Goal: Task Accomplishment & Management: Use online tool/utility

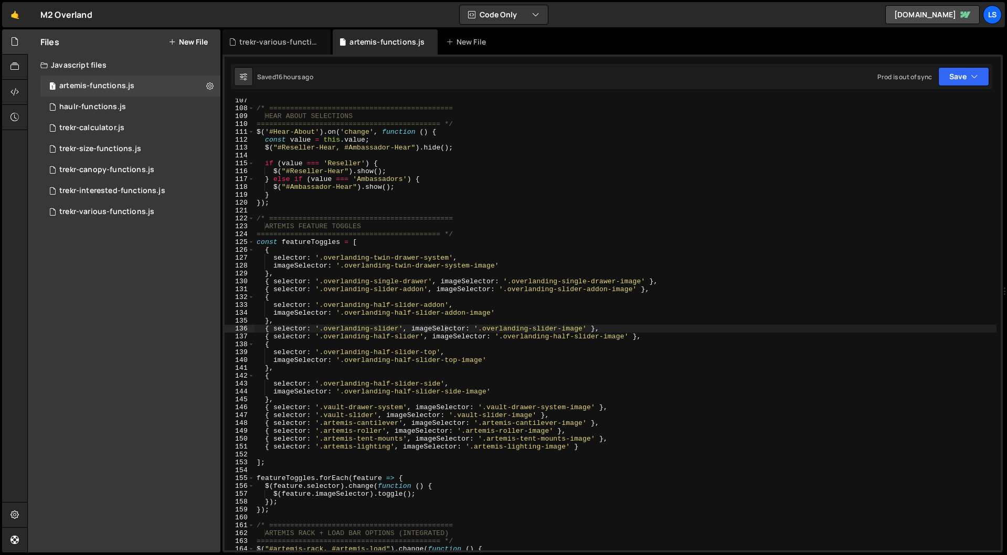
scroll to position [3783, 0]
click at [431, 305] on div "/* ============================================ HEAR ABOUT SELECTIONS =========…" at bounding box center [625, 330] width 742 height 467
click at [411, 290] on div "/* ============================================ HEAR ABOUT SELECTIONS =========…" at bounding box center [625, 330] width 742 height 467
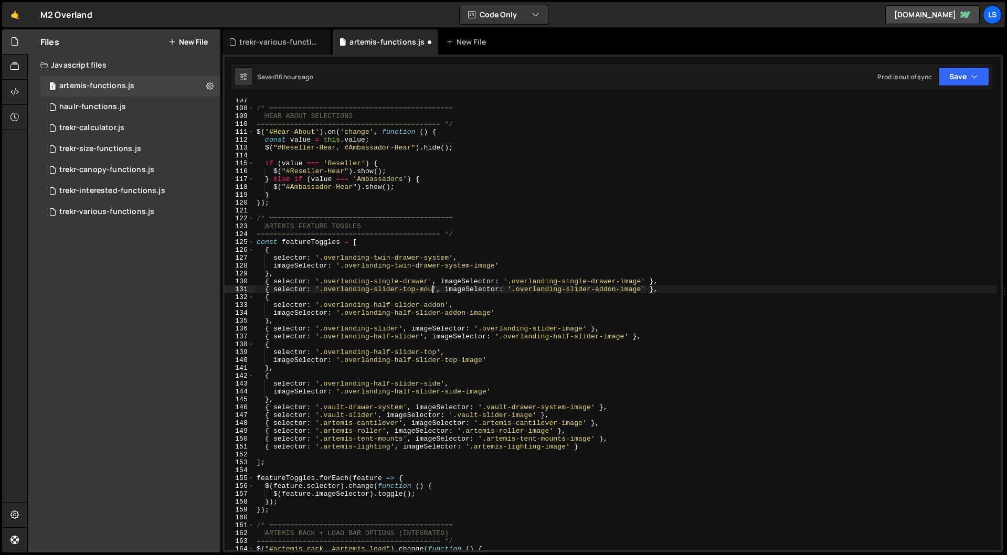
scroll to position [0, 14]
click at [614, 292] on div "/* ============================================ HEAR ABOUT SELECTIONS =========…" at bounding box center [625, 330] width 742 height 467
click at [954, 80] on button "Save" at bounding box center [963, 76] width 51 height 19
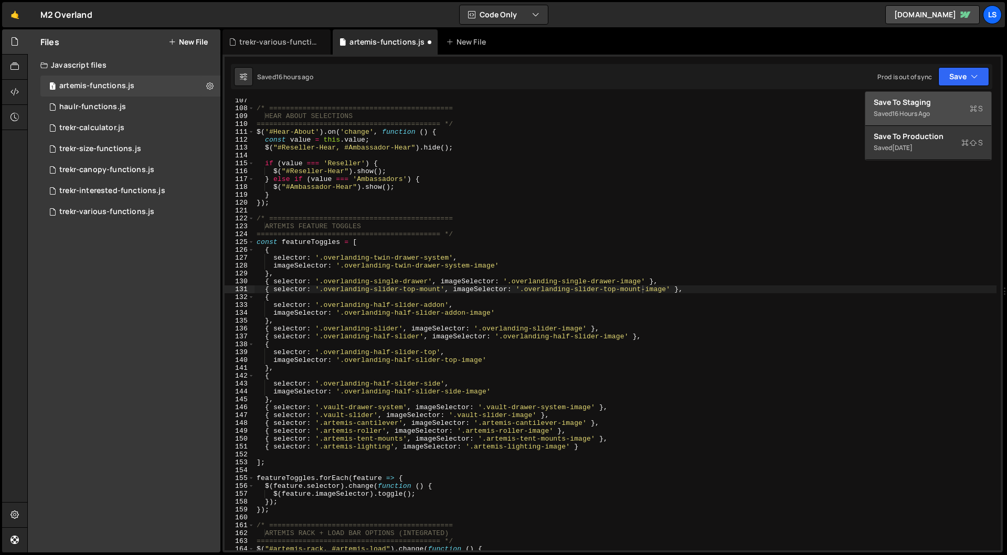
click at [904, 102] on div "Save to Staging S" at bounding box center [927, 102] width 109 height 10
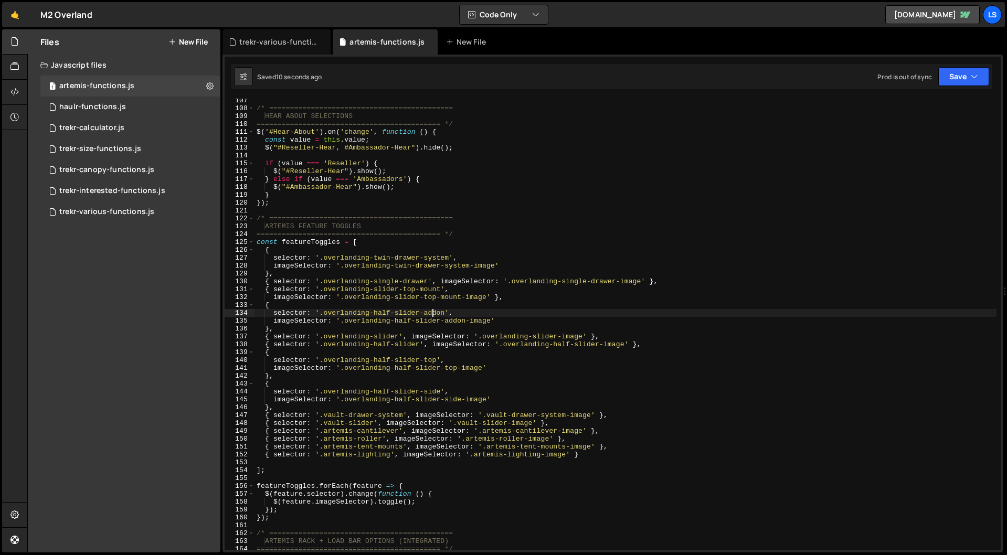
scroll to position [0, 14]
click at [432, 313] on div "/* ============================================ HEAR ABOUT SELECTIONS =========…" at bounding box center [625, 330] width 742 height 467
click at [446, 322] on div "/* ============================================ HEAR ABOUT SELECTIONS =========…" at bounding box center [625, 330] width 742 height 467
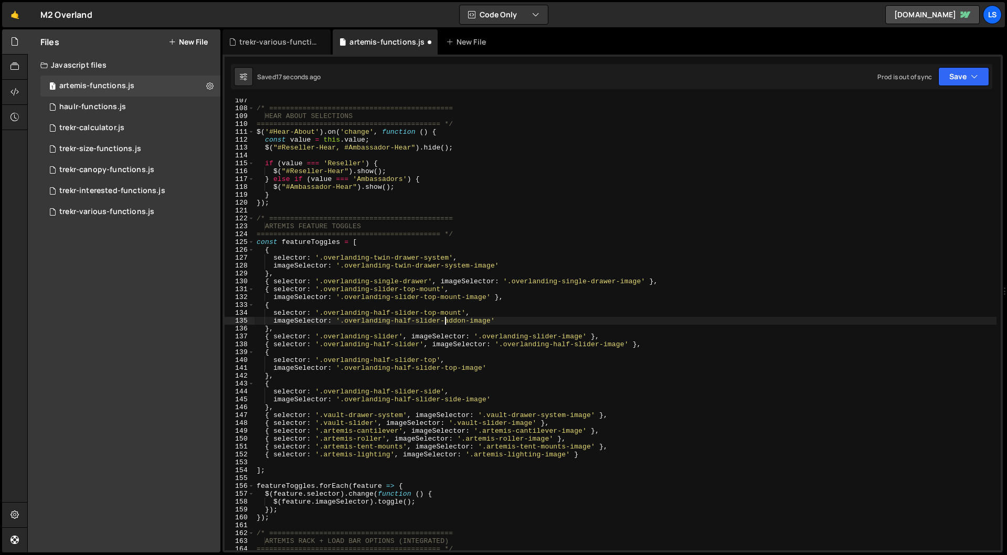
click at [446, 322] on div "/* ============================================ HEAR ABOUT SELECTIONS =========…" at bounding box center [625, 330] width 742 height 467
click at [960, 76] on button "Save" at bounding box center [963, 76] width 51 height 19
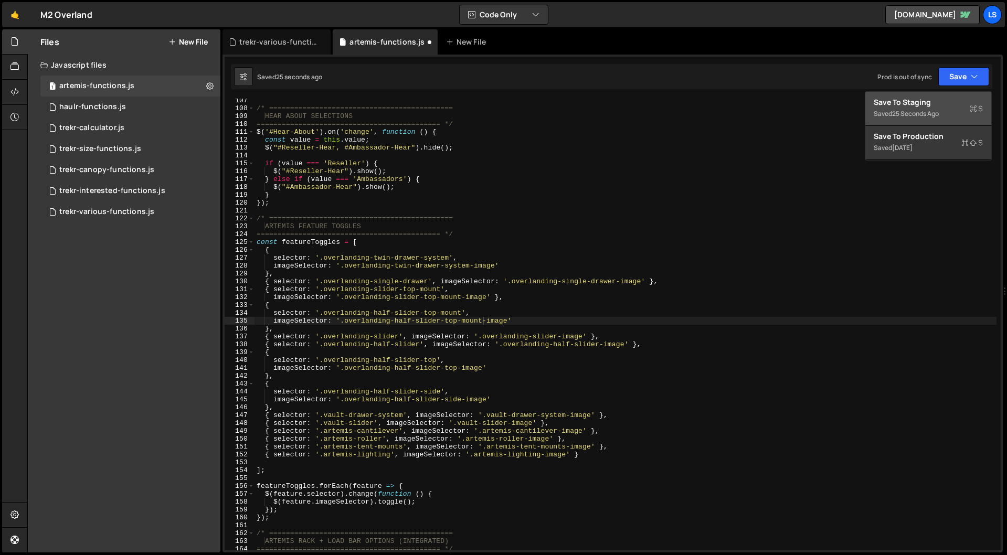
click at [932, 103] on div "Save to Staging S" at bounding box center [927, 102] width 109 height 10
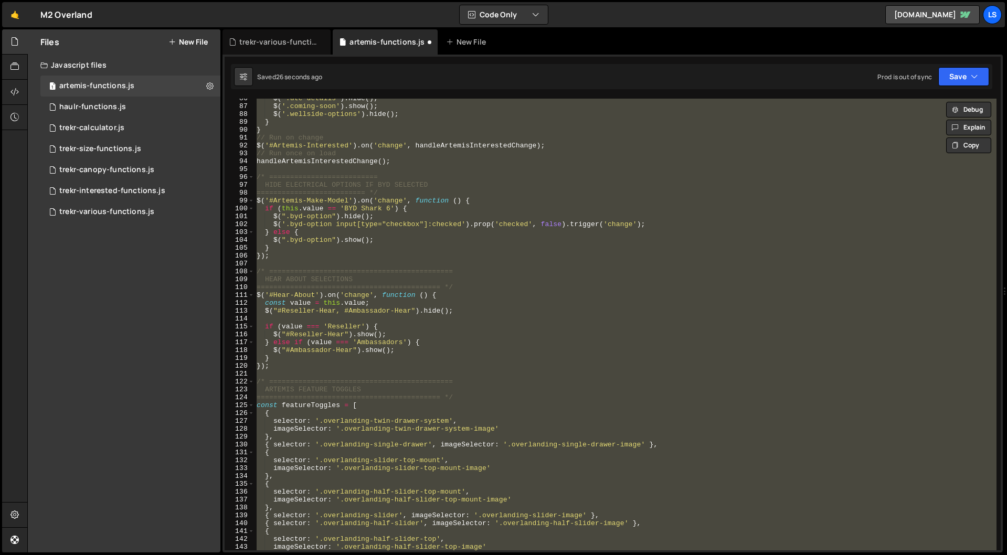
scroll to position [775, 0]
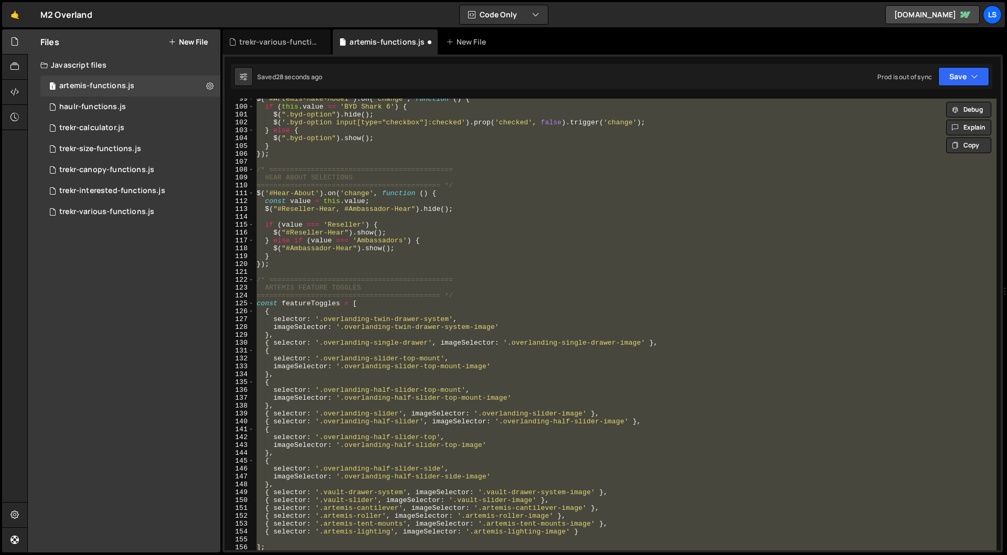
click at [431, 355] on div "$ ( '#Artemis-Make-Model' ) . on ( 'change' , function ( ) { if ( this . value …" at bounding box center [625, 325] width 742 height 452
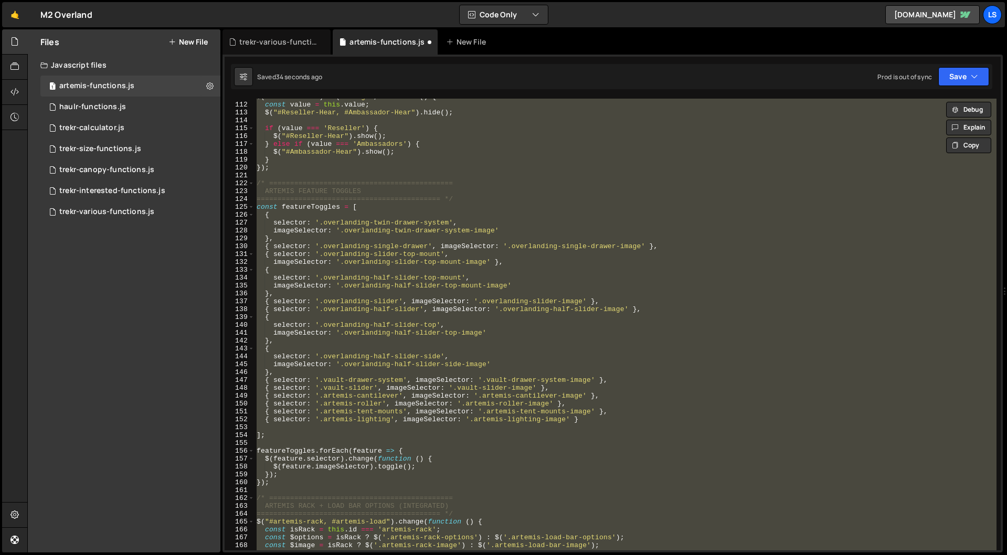
scroll to position [871, 0]
click at [512, 361] on div "$ ( '#Hear-About' ) . on ( 'change' , function ( ) { const value = this . value…" at bounding box center [625, 325] width 742 height 452
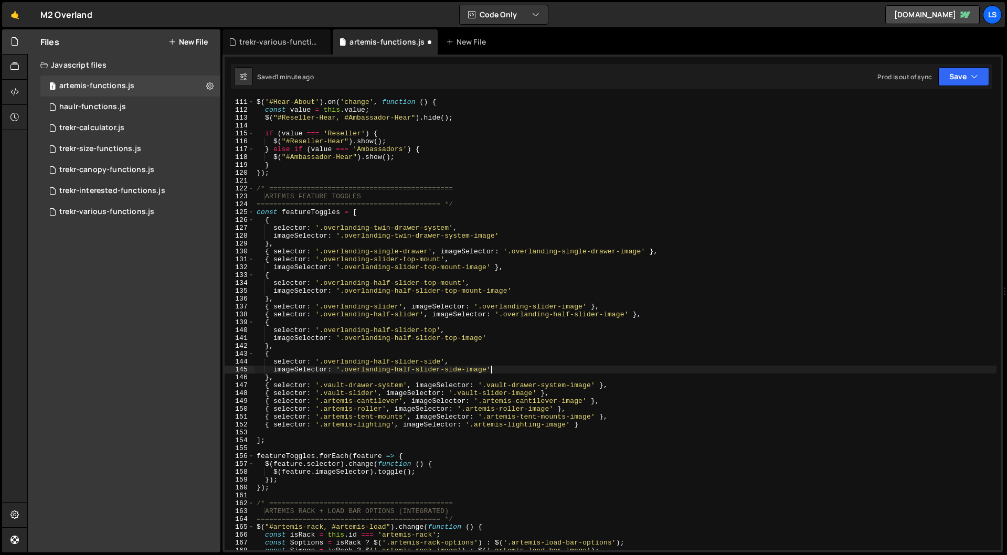
scroll to position [867, 0]
click at [435, 328] on div "$ ( '#Hear-About' ) . on ( 'change' , function ( ) { const value = this . value…" at bounding box center [625, 331] width 742 height 467
click at [951, 83] on button "Save" at bounding box center [963, 76] width 51 height 19
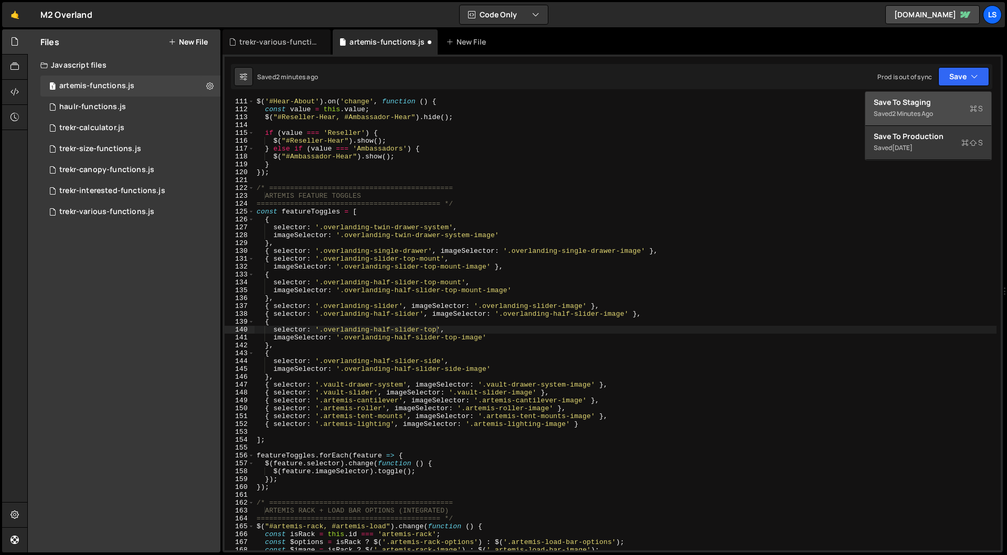
click at [927, 99] on div "Save to Staging S" at bounding box center [927, 102] width 109 height 10
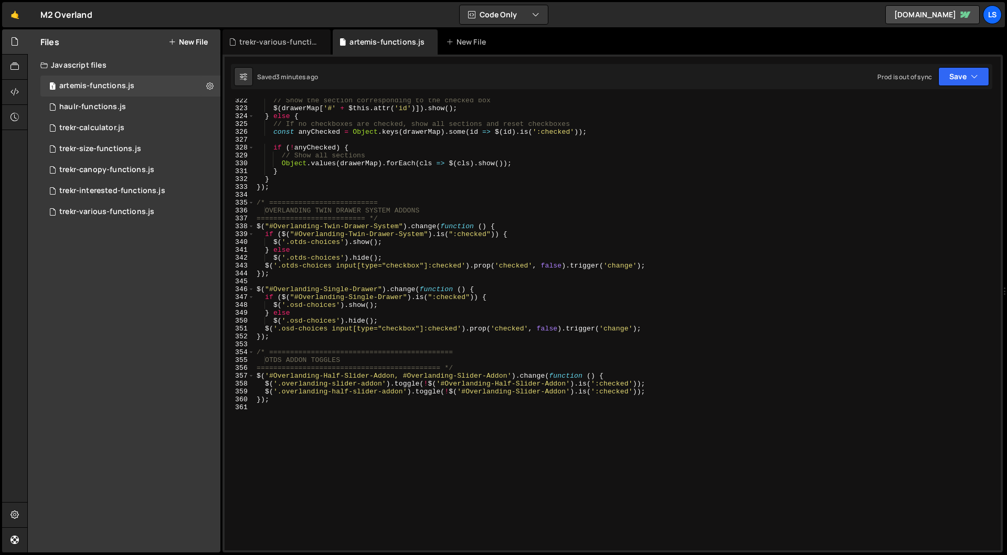
scroll to position [2611, 0]
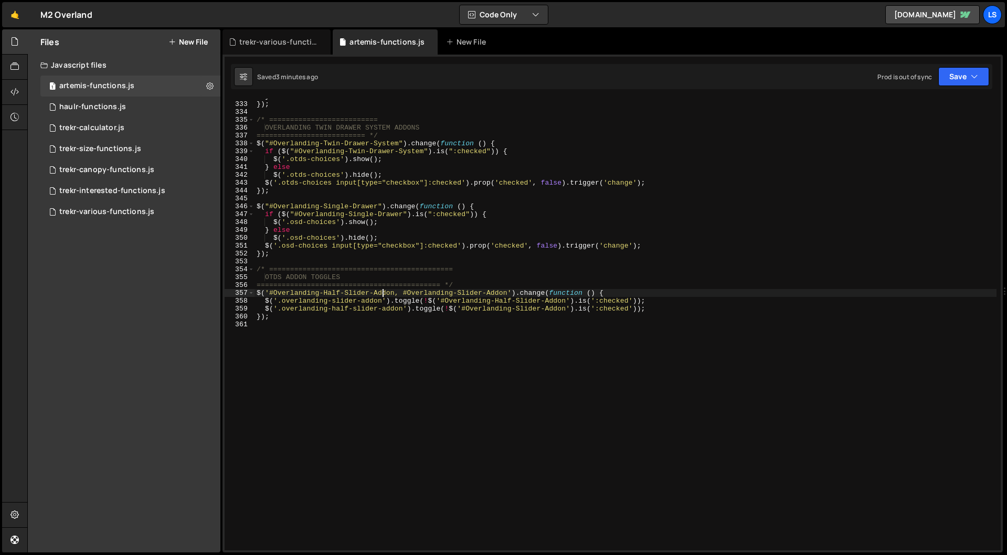
click at [382, 293] on div "} }) ; /* ========================== OVERLANDING TWIN DRAWER SYSTEM ADDONS ====…" at bounding box center [625, 325] width 742 height 467
click at [515, 292] on div "} }) ; /* ========================== OVERLANDING TWIN DRAWER SYSTEM ADDONS ====…" at bounding box center [625, 325] width 742 height 467
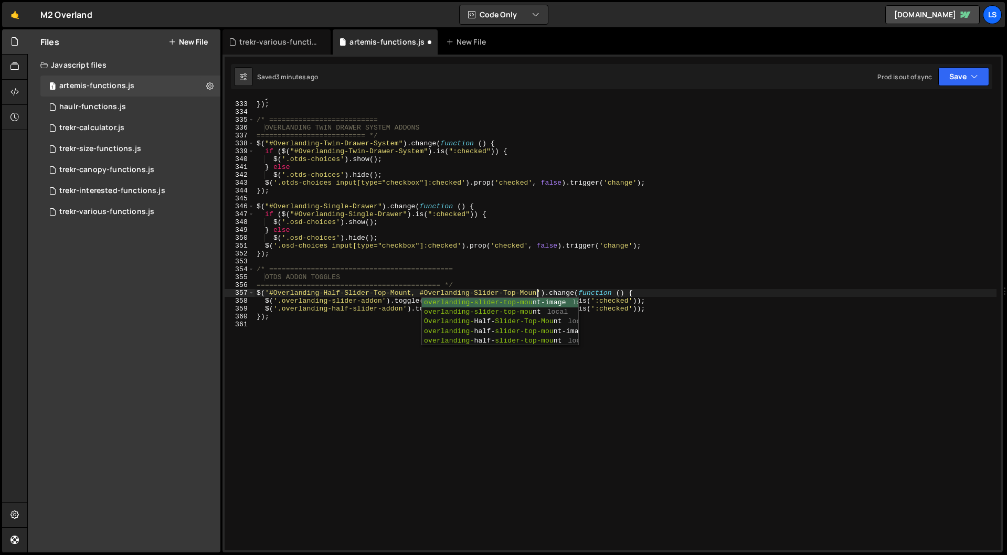
scroll to position [0, 21]
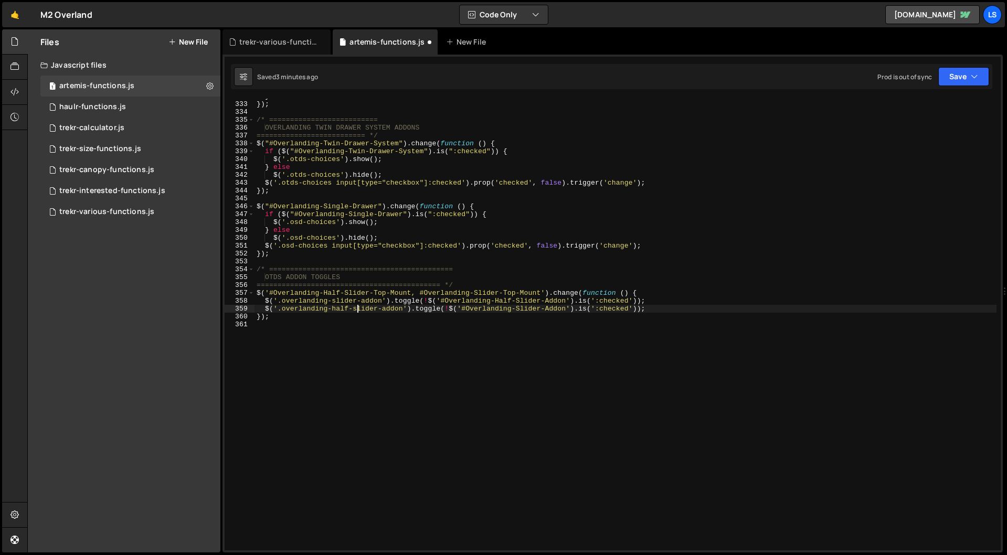
click at [358, 311] on div "} }) ; /* ========================== OVERLANDING TWIN DRAWER SYSTEM ADDONS ====…" at bounding box center [625, 325] width 742 height 467
click at [371, 302] on div "} }) ; /* ========================== OVERLANDING TWIN DRAWER SYSTEM ADDONS ====…" at bounding box center [625, 325] width 742 height 467
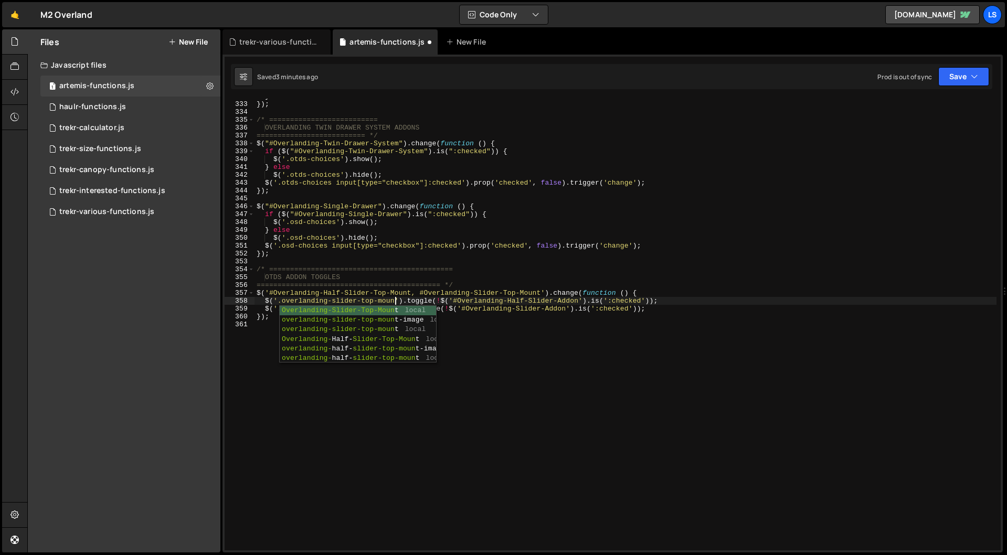
scroll to position [0, 10]
click at [571, 301] on div "} }) ; /* ========================== OVERLANDING TWIN DRAWER SYSTEM ADDONS ====…" at bounding box center [625, 325] width 742 height 467
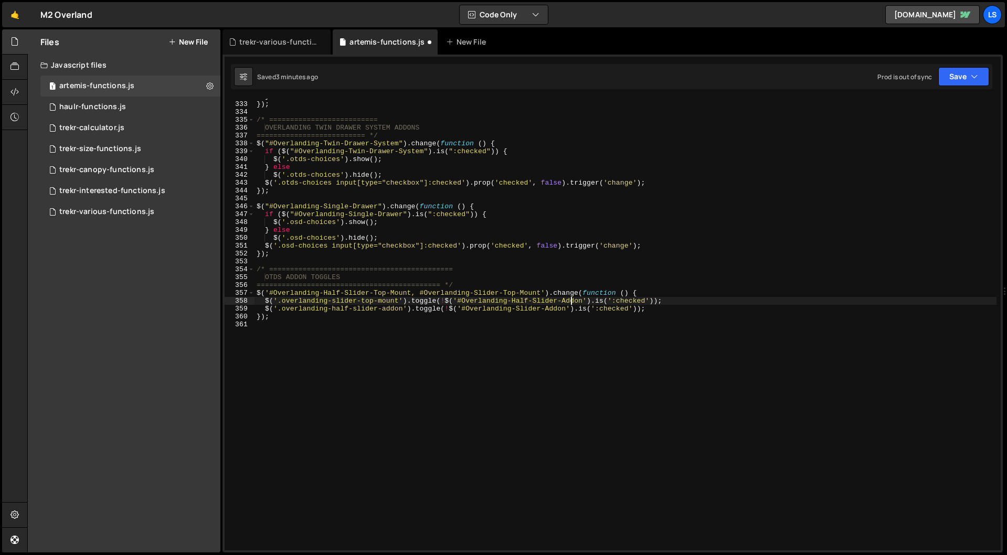
click at [571, 301] on div "} }) ; /* ========================== OVERLANDING TWIN DRAWER SYSTEM ADDONS ====…" at bounding box center [625, 325] width 742 height 467
click at [387, 311] on div "} }) ; /* ========================== OVERLANDING TWIN DRAWER SYSTEM ADDONS ====…" at bounding box center [625, 325] width 742 height 467
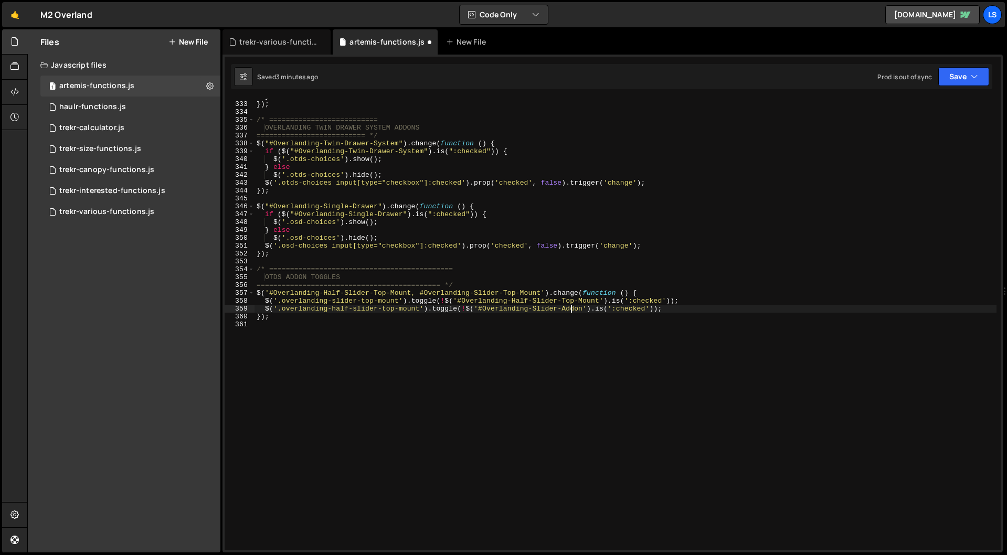
click at [571, 310] on div "} }) ; /* ========================== OVERLANDING TWIN DRAWER SYSTEM ADDONS ====…" at bounding box center [625, 325] width 742 height 467
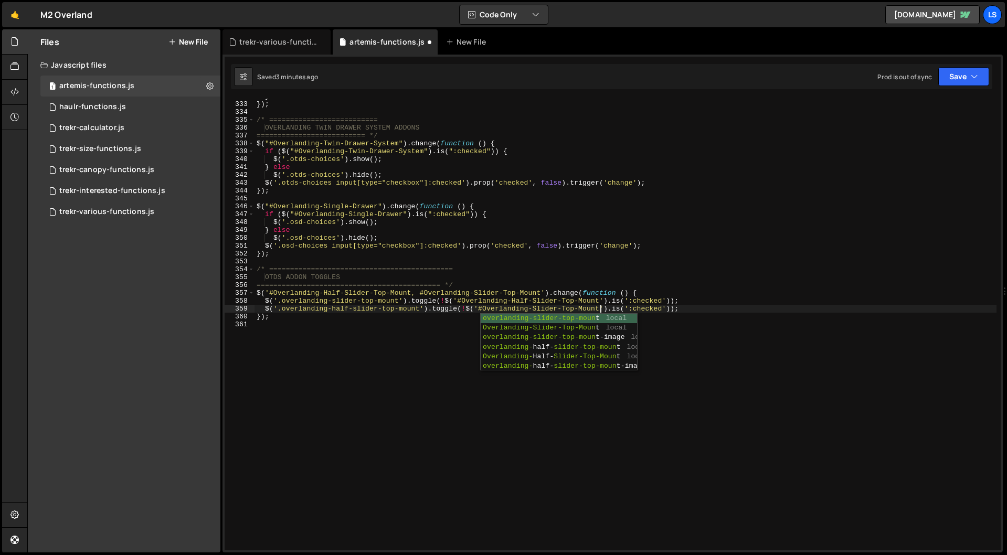
scroll to position [0, 26]
type textarea "$('.overlanding-half-slider-top-mount').toggle(!$('#Overlanding-Slider-Top-Moun…"
click at [965, 71] on button "Save" at bounding box center [963, 76] width 51 height 19
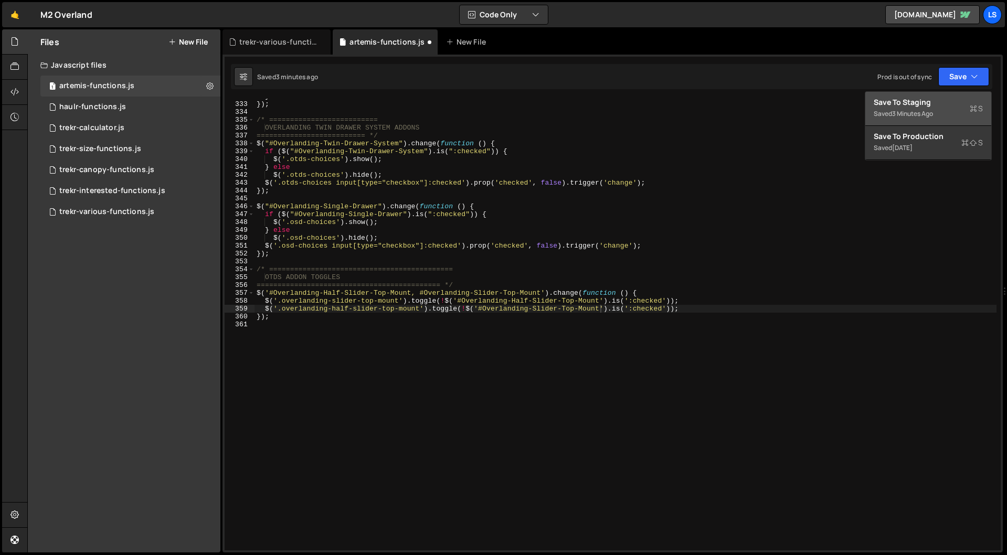
click at [915, 94] on button "Save to Staging S Saved 3 minutes ago" at bounding box center [928, 109] width 126 height 34
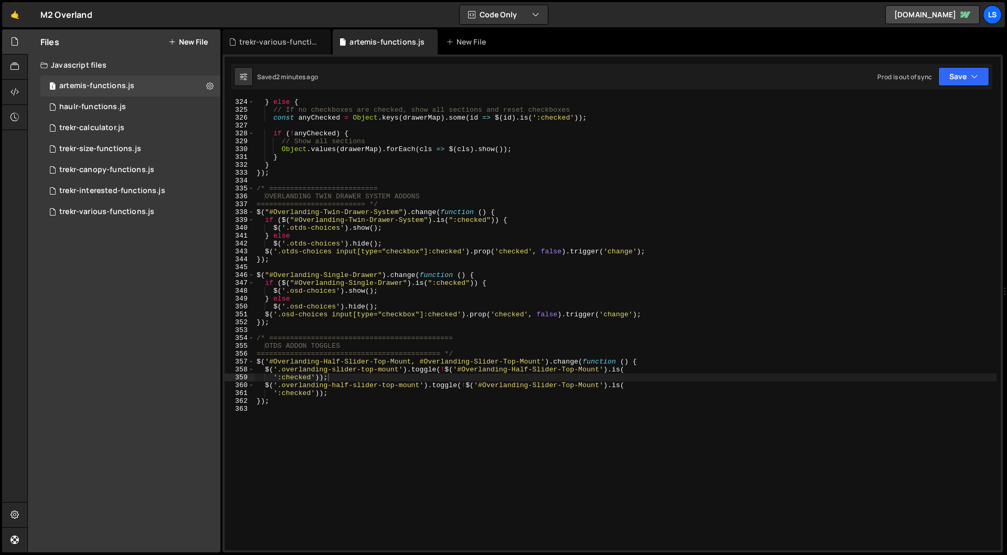
scroll to position [0, 0]
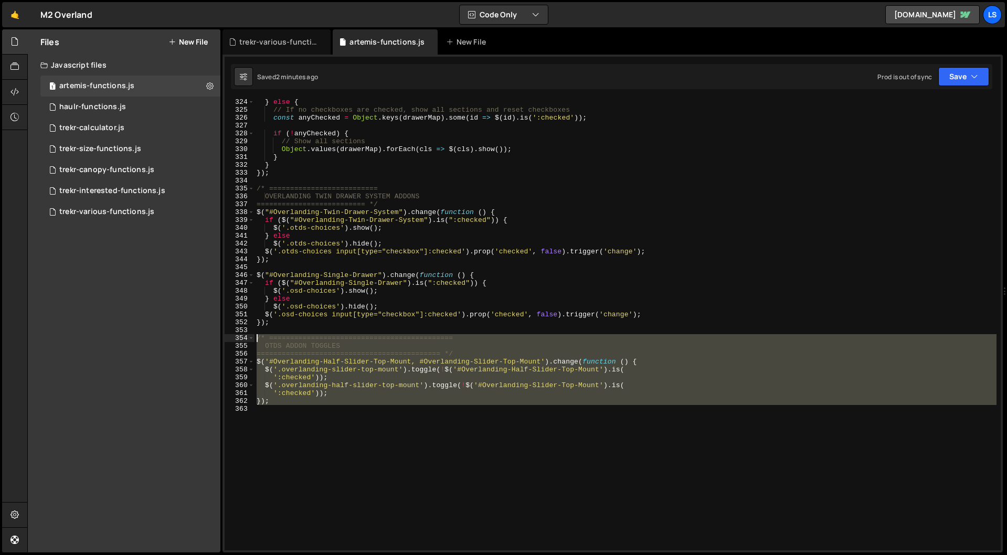
drag, startPoint x: 266, startPoint y: 404, endPoint x: 228, endPoint y: 338, distance: 75.7
click at [228, 338] on div "324 325 326 327 328 329 330 331 332 333 334 335 336 337 338 339 340 341 342 343…" at bounding box center [613, 325] width 776 height 452
type textarea "/* ============================================ OTDS ADDON TOGGLES"
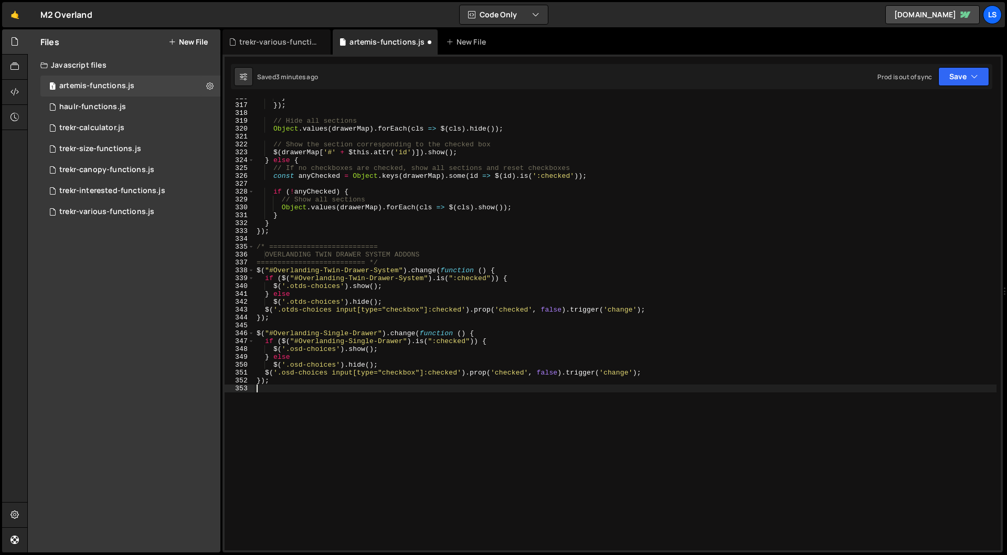
scroll to position [2548, 0]
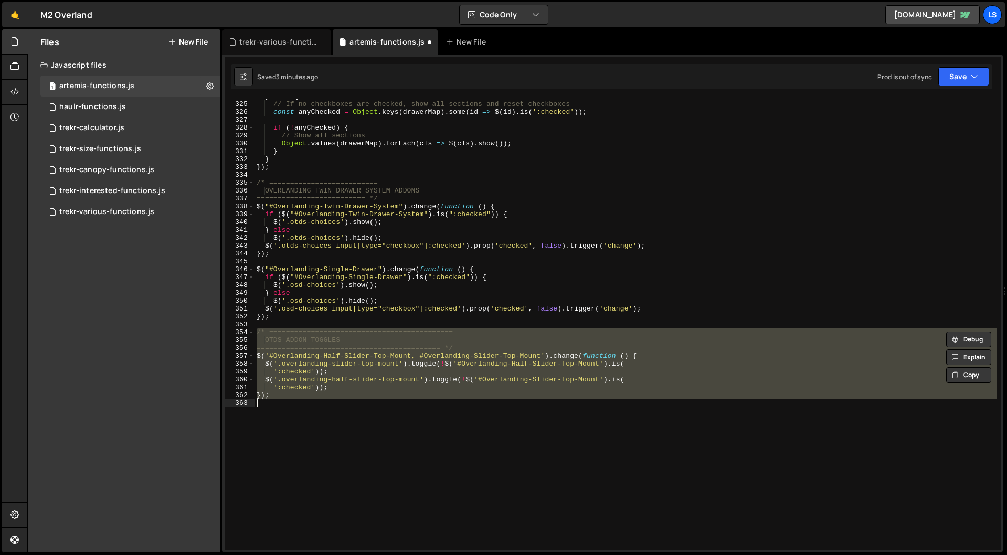
click at [339, 392] on div "} else { // If no checkboxes are checked, show all sections and reset checkboxe…" at bounding box center [625, 325] width 742 height 452
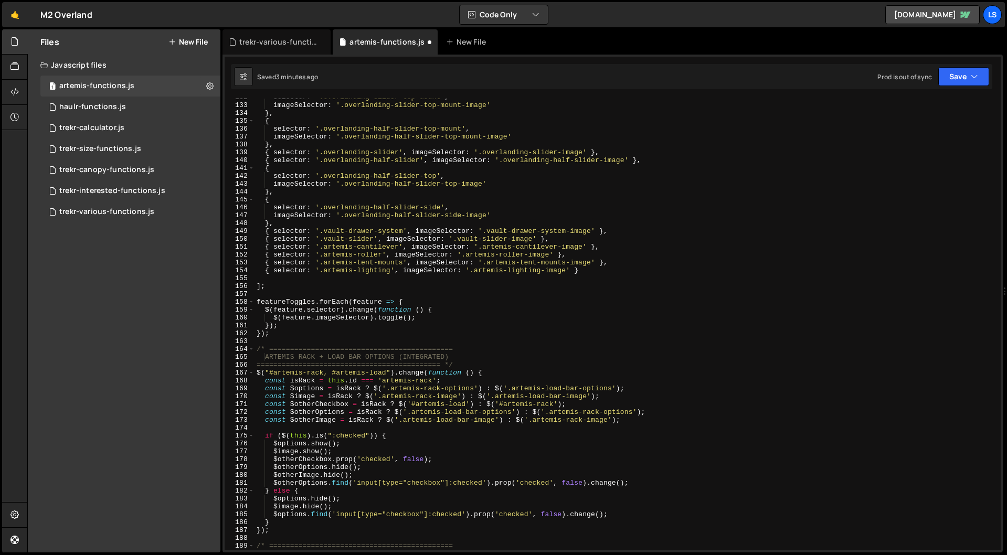
scroll to position [905, 0]
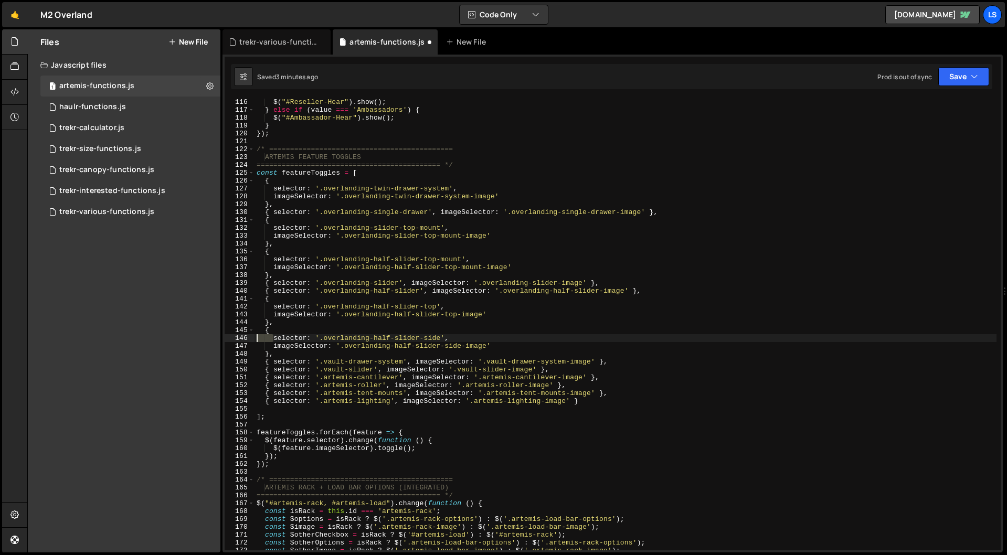
drag, startPoint x: 273, startPoint y: 339, endPoint x: 249, endPoint y: 339, distance: 23.6
click at [249, 339] on div "}); 116 117 118 119 120 121 122 123 124 125 126 127 128 129 130 131 132 133 134…" at bounding box center [613, 325] width 776 height 452
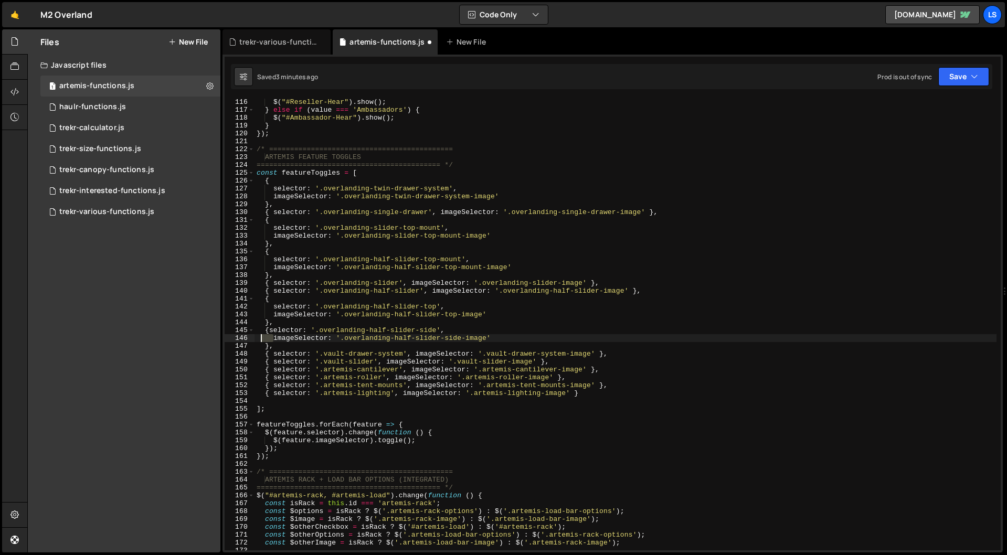
drag, startPoint x: 273, startPoint y: 338, endPoint x: 248, endPoint y: 338, distance: 25.2
click at [248, 338] on div "{selector: '.overlanding-half-slider-side', 116 117 118 119 120 121 122 123 124…" at bounding box center [613, 325] width 776 height 452
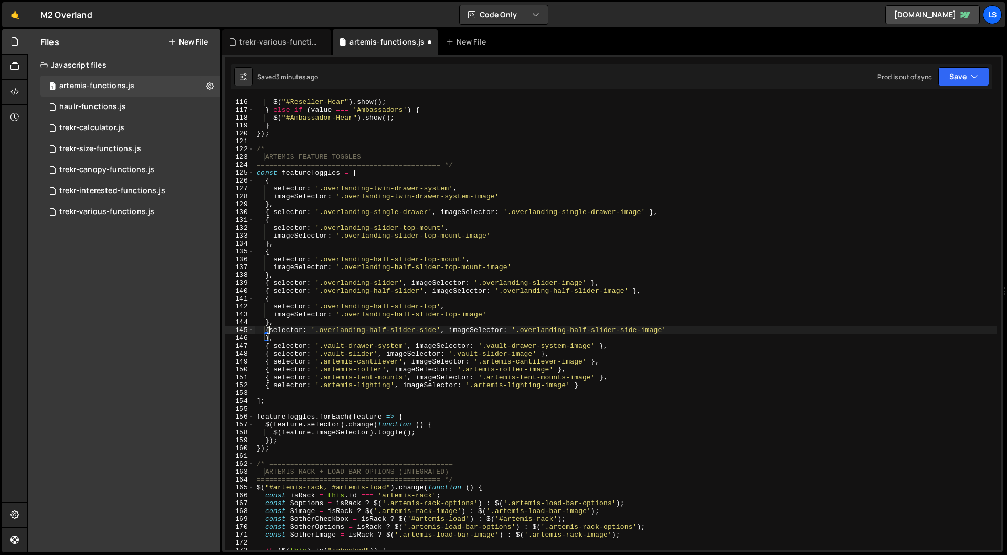
click at [268, 331] on div "$ ( "#Reseller-Hear" ) . show ( ) ; } else if ( value === 'Ambassadors' ) { $ (…" at bounding box center [625, 331] width 742 height 467
click at [265, 339] on div "$ ( "#Reseller-Hear" ) . show ( ) ; } else if ( value === 'Ambassadors' ) { $ (…" at bounding box center [625, 331] width 742 height 467
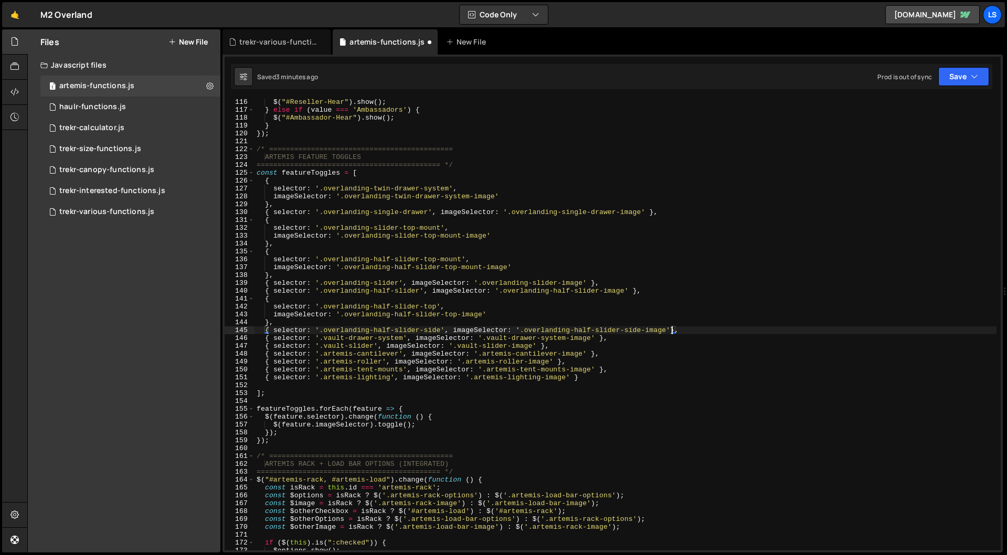
type textarea "{ selector: '.overlanding-half-slider-side', imageSelector: '.overlanding-half-…"
click at [688, 330] on div "$ ( "#Reseller-Hear" ) . show ( ) ; } else if ( value === 'Ambassadors' ) { $ (…" at bounding box center [625, 331] width 742 height 467
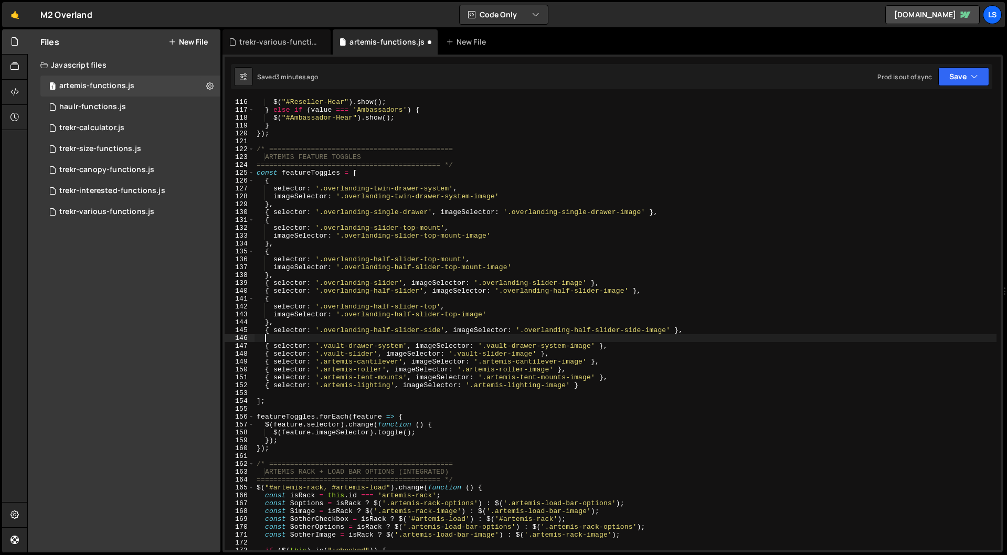
scroll to position [0, 0]
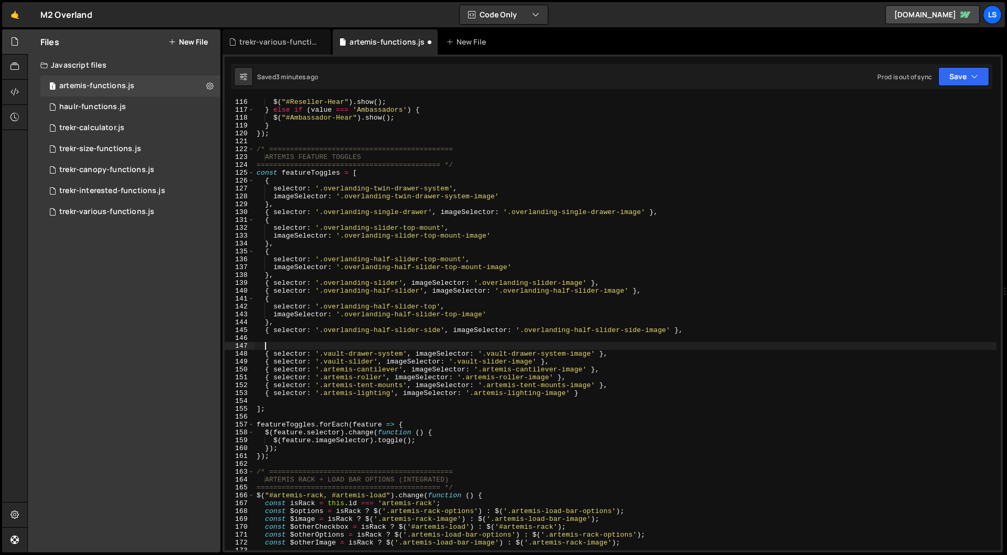
click at [277, 323] on div "$ ( "#Reseller-Hear" ) . show ( ) ; } else if ( value === 'Ambassadors' ) { $ (…" at bounding box center [625, 331] width 742 height 467
click at [265, 323] on div "$ ( "#Reseller-Hear" ) . show ( ) ; } else if ( value === 'Ambassadors' ) { $ (…" at bounding box center [625, 331] width 742 height 467
drag, startPoint x: 265, startPoint y: 323, endPoint x: 232, endPoint y: 323, distance: 32.5
click at [232, 323] on div "}, 116 117 118 119 120 121 122 123 124 125 126 127 128 129 130 131 132 133 134 …" at bounding box center [613, 325] width 776 height 452
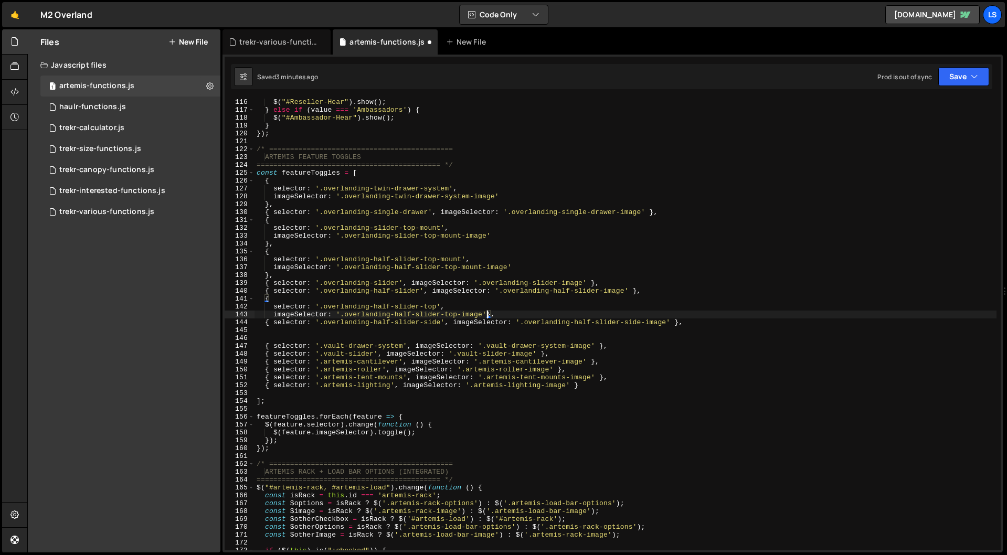
scroll to position [0, 17]
drag, startPoint x: 272, startPoint y: 314, endPoint x: 247, endPoint y: 315, distance: 25.2
click at [247, 315] on div "imageSelector: '.overlanding-half-slider-top-image' }, 116 117 118 119 120 121 …" at bounding box center [613, 325] width 776 height 452
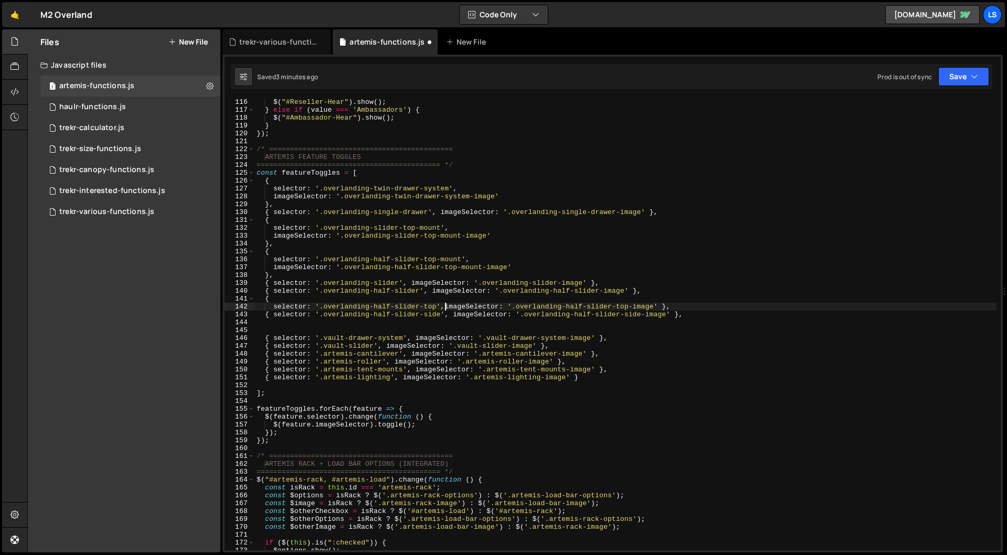
scroll to position [0, 15]
drag, startPoint x: 273, startPoint y: 307, endPoint x: 253, endPoint y: 308, distance: 19.4
click at [253, 308] on div "selector: '.overlanding-half-slider-top', imageSelector: '.overlanding-half-sli…" at bounding box center [613, 325] width 776 height 452
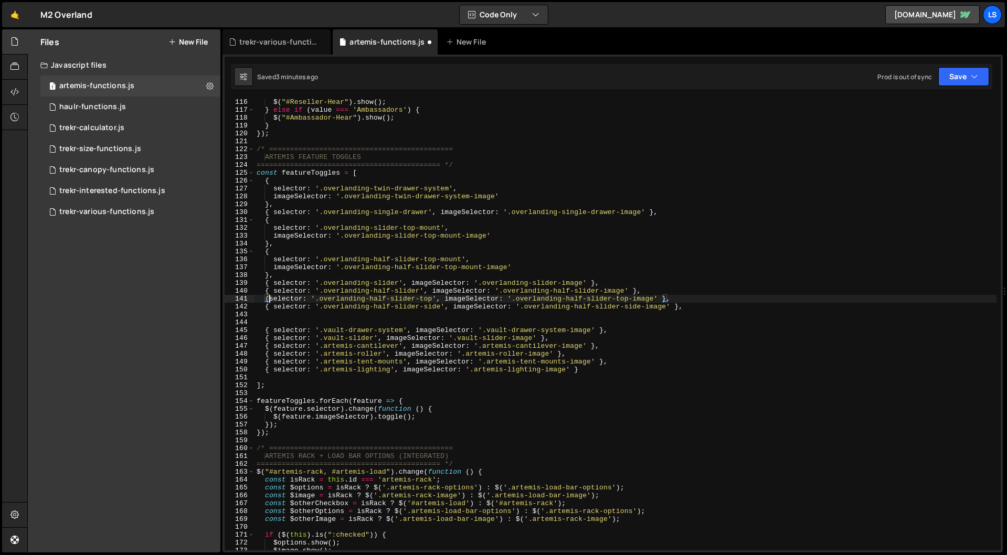
scroll to position [0, 2]
drag, startPoint x: 265, startPoint y: 274, endPoint x: 239, endPoint y: 274, distance: 26.2
click at [239, 274] on div "{ selector: '.overlanding-half-slider-top', imageSelector: '.overlanding-half-s…" at bounding box center [613, 325] width 776 height 452
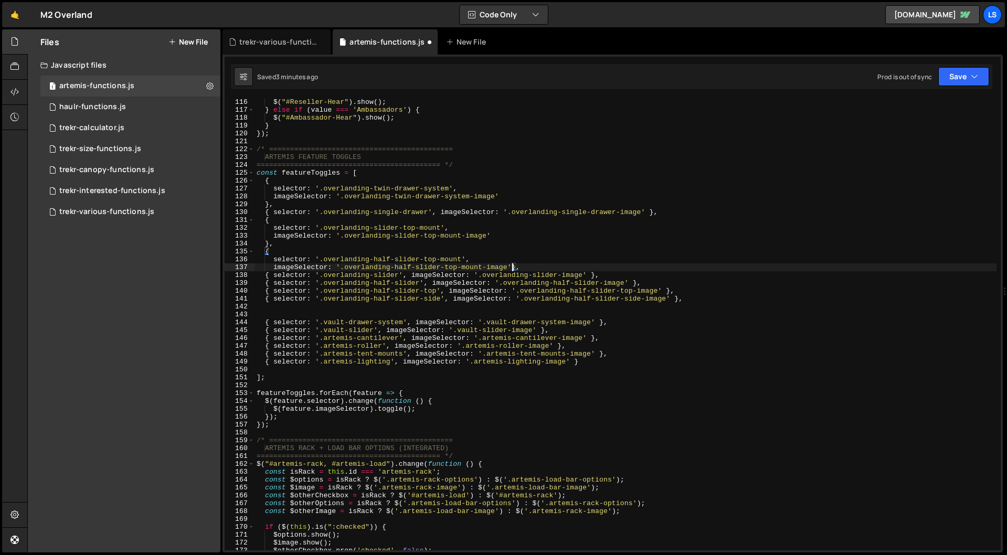
scroll to position [0, 19]
drag, startPoint x: 273, startPoint y: 266, endPoint x: 240, endPoint y: 268, distance: 33.1
click at [240, 268] on div "imageSelector: '.overlanding-half-slider-top-mount-image' }, 116 117 118 119 12…" at bounding box center [613, 325] width 776 height 452
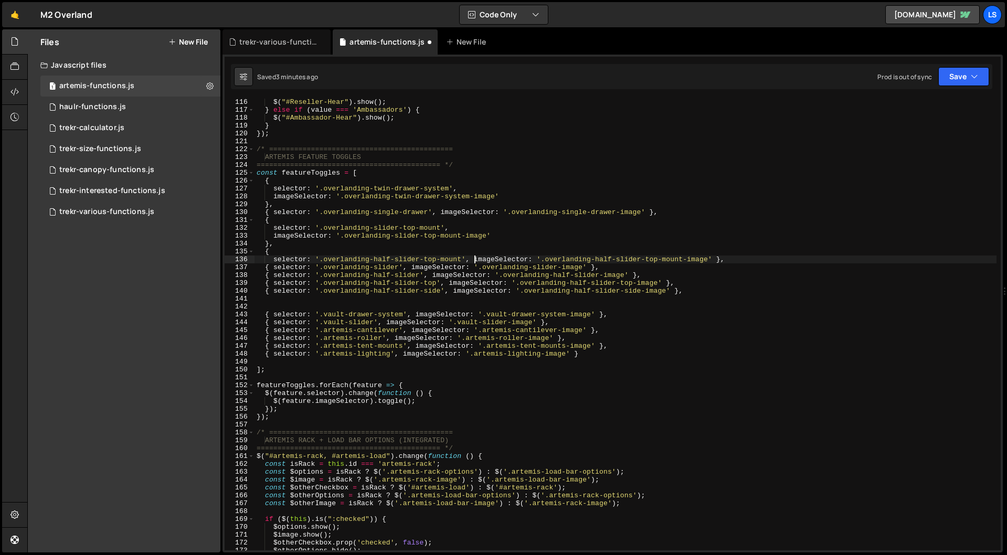
scroll to position [0, 17]
drag, startPoint x: 273, startPoint y: 259, endPoint x: 243, endPoint y: 259, distance: 29.9
click at [243, 259] on div "selector: '.overlanding-half-slider-top-mount', imageSelector: '.overlanding-ha…" at bounding box center [613, 325] width 776 height 452
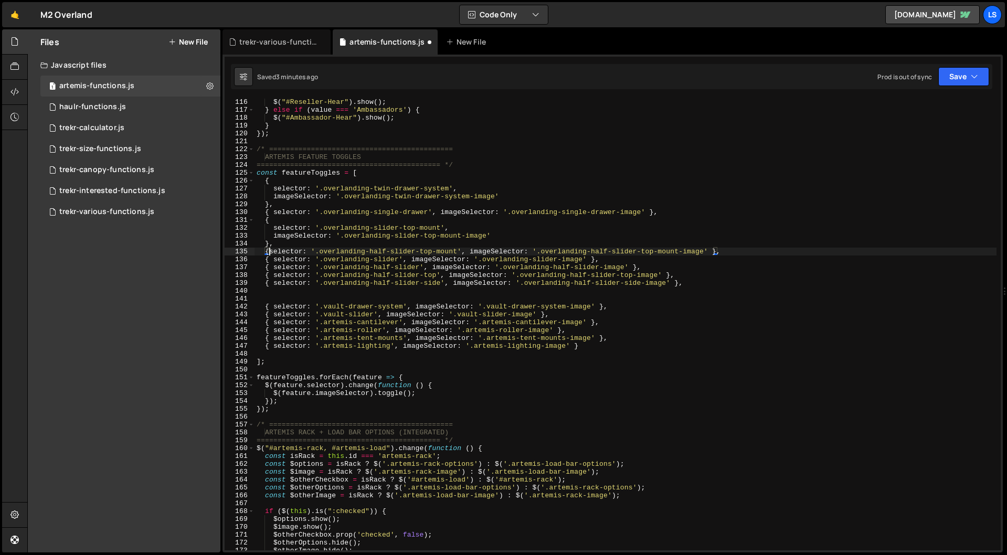
scroll to position [0, 2]
click at [265, 244] on div "$ ( "#Reseller-Hear" ) . show ( ) ; } else if ( value === 'Ambassadors' ) { $ (…" at bounding box center [625, 331] width 742 height 467
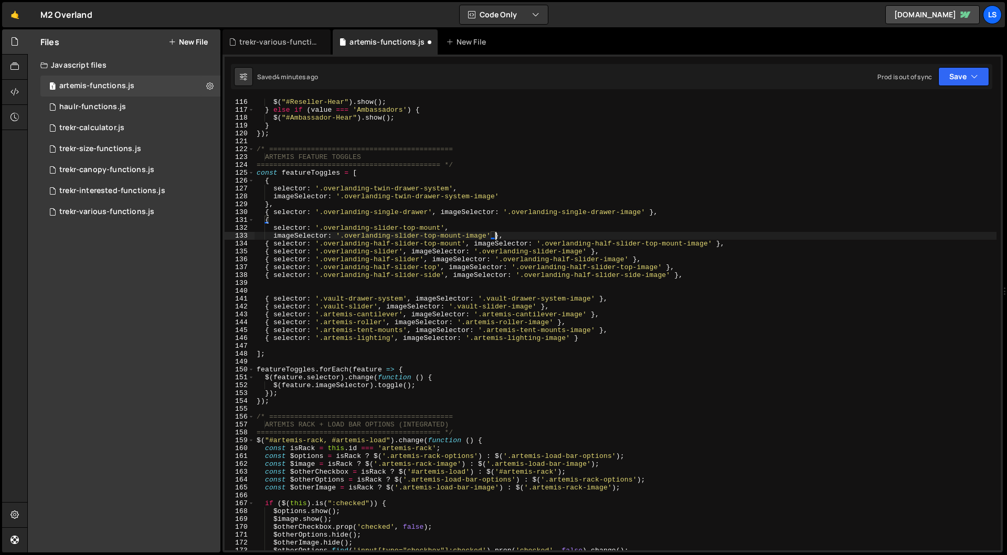
scroll to position [0, 18]
drag, startPoint x: 272, startPoint y: 237, endPoint x: 248, endPoint y: 238, distance: 24.7
click at [248, 238] on div "imageSelector: '.overlanding-slider-top-mount-image' }, 116 117 118 119 120 121…" at bounding box center [613, 325] width 776 height 452
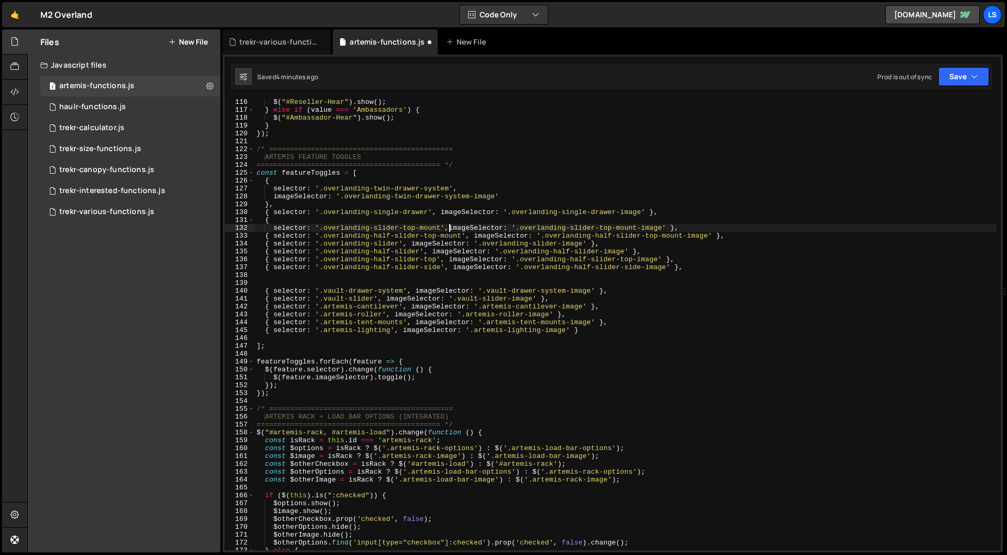
scroll to position [0, 15]
drag, startPoint x: 273, startPoint y: 227, endPoint x: 246, endPoint y: 229, distance: 27.8
click at [246, 229] on div "selector: '.overlanding-slider-top-mount', imageSelector: '.overlanding-slider-…" at bounding box center [613, 325] width 776 height 452
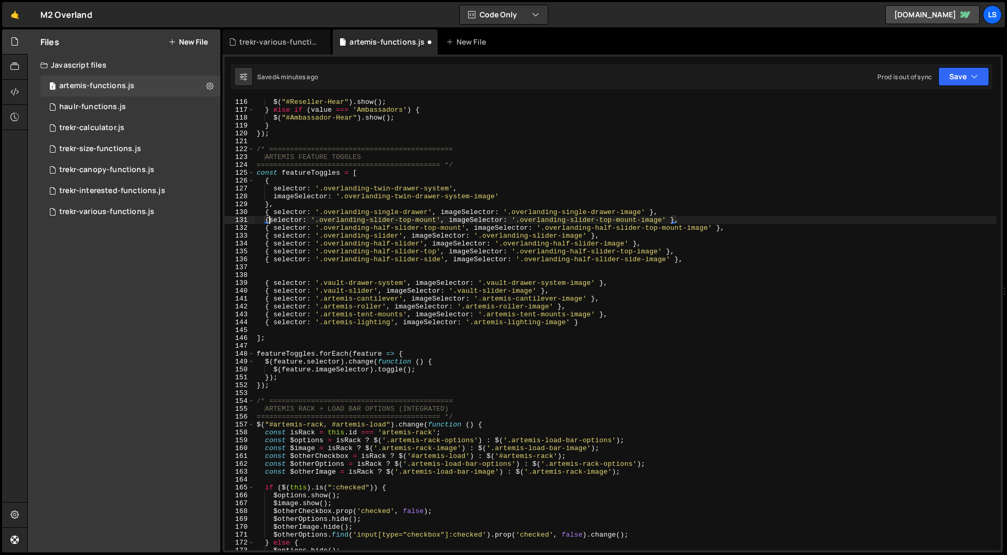
scroll to position [0, 2]
click at [264, 202] on div "$ ( "#Reseller-Hear" ) . show ( ) ; } else if ( value === 'Ambassadors' ) { $ (…" at bounding box center [625, 331] width 742 height 467
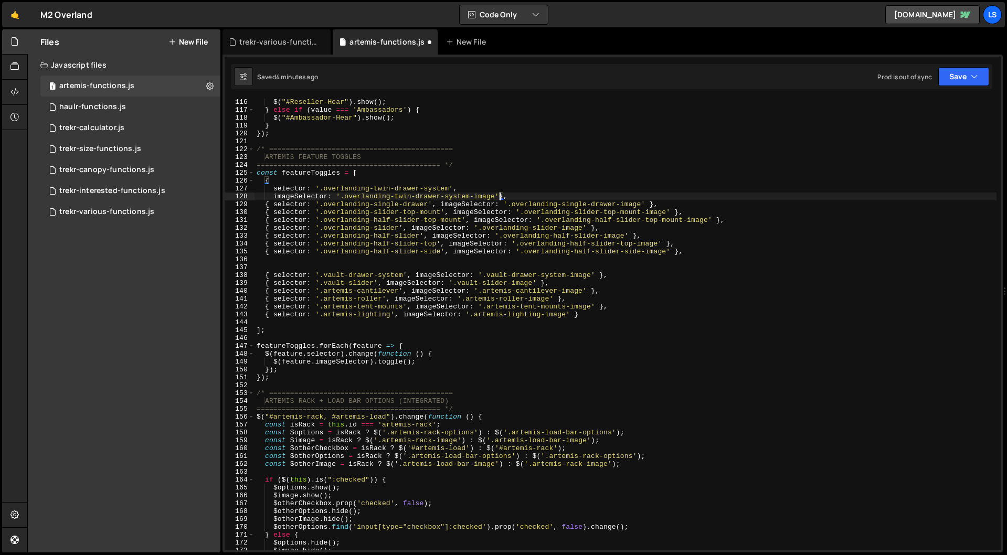
scroll to position [0, 18]
drag, startPoint x: 273, startPoint y: 196, endPoint x: 244, endPoint y: 195, distance: 28.9
click at [244, 195] on div "imageSelector: '.overlanding-twin-drawer-system-image' }, 116 117 118 119 120 1…" at bounding box center [613, 325] width 776 height 452
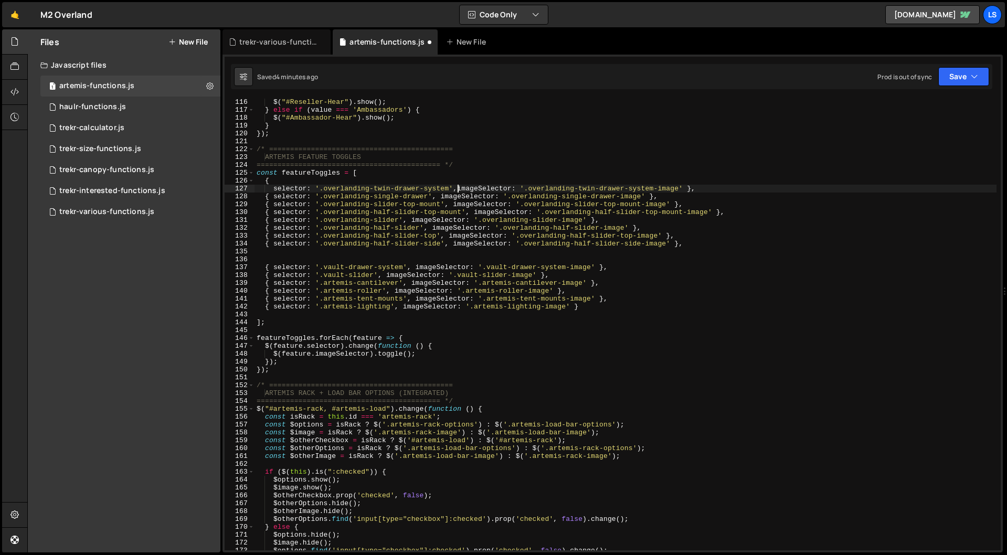
scroll to position [0, 16]
drag, startPoint x: 272, startPoint y: 188, endPoint x: 244, endPoint y: 189, distance: 27.8
click at [244, 189] on div "selector: '.overlanding-twin-drawer-system', imageSelector: '.overlanding-twin-…" at bounding box center [613, 325] width 776 height 452
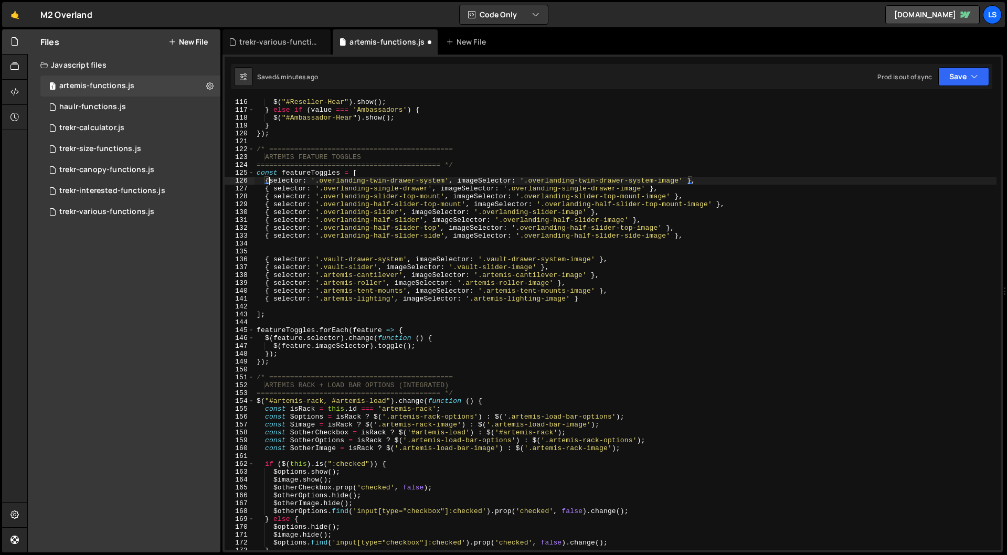
scroll to position [0, 2]
click at [709, 179] on div "$ ( "#Reseller-Hear" ) . show ( ) ; } else if ( value === 'Ambassadors' ) { $ (…" at bounding box center [625, 331] width 742 height 467
click at [694, 195] on div "$ ( "#Reseller-Hear" ) . show ( ) ; } else if ( value === 'Ambassadors' ) { $ (…" at bounding box center [625, 331] width 742 height 467
click at [662, 187] on div "$ ( "#Reseller-Hear" ) . show ( ) ; } else if ( value === 'Ambassadors' ) { $ (…" at bounding box center [625, 331] width 742 height 467
type textarea "{ selector: '.overlanding-single-drawer', imageSelector: '.overlanding-single-d…"
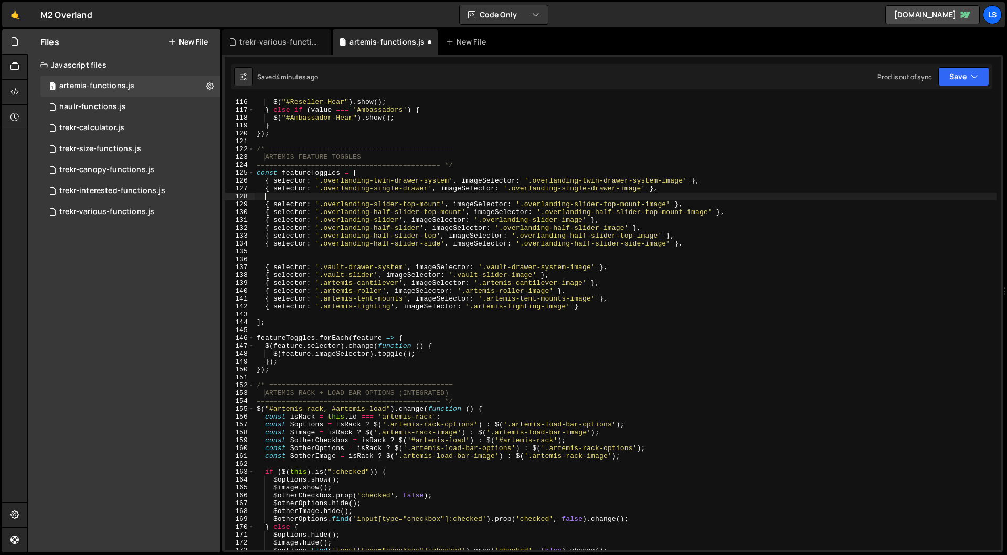
scroll to position [0, 0]
click at [737, 211] on div "$ ( "#Reseller-Hear" ) . show ( ) ; } else if ( value === 'Ambassadors' ) { $ (…" at bounding box center [625, 331] width 742 height 467
type textarea "{ selector: '.overlanding-half-slider-top-mount', imageSelector: '.overlanding-…"
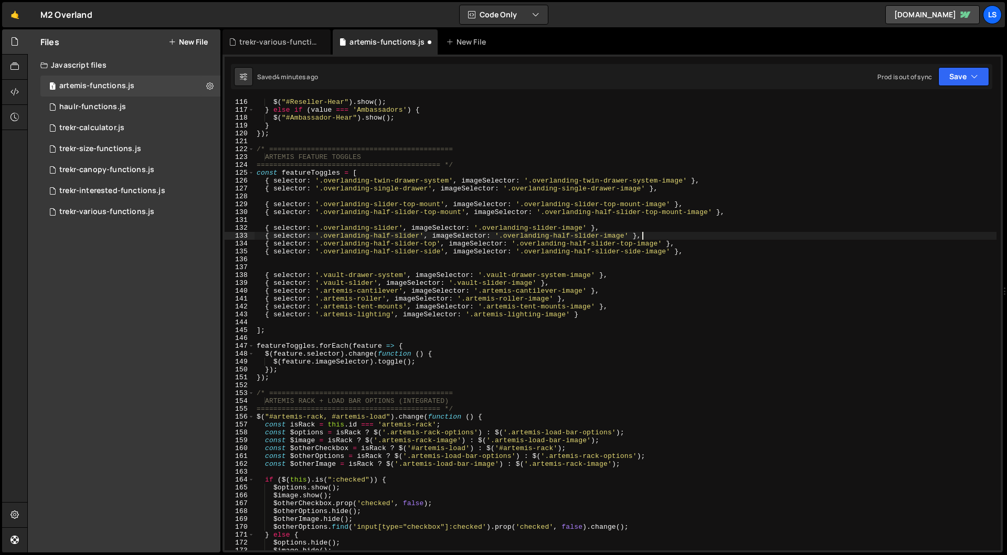
click at [649, 234] on div "$ ( "#Reseller-Hear" ) . show ( ) ; } else if ( value === 'Ambassadors' ) { $ (…" at bounding box center [625, 331] width 742 height 467
type textarea "{ selector: '.overlanding-half-slider', imageSelector: '.overlanding-half-slide…"
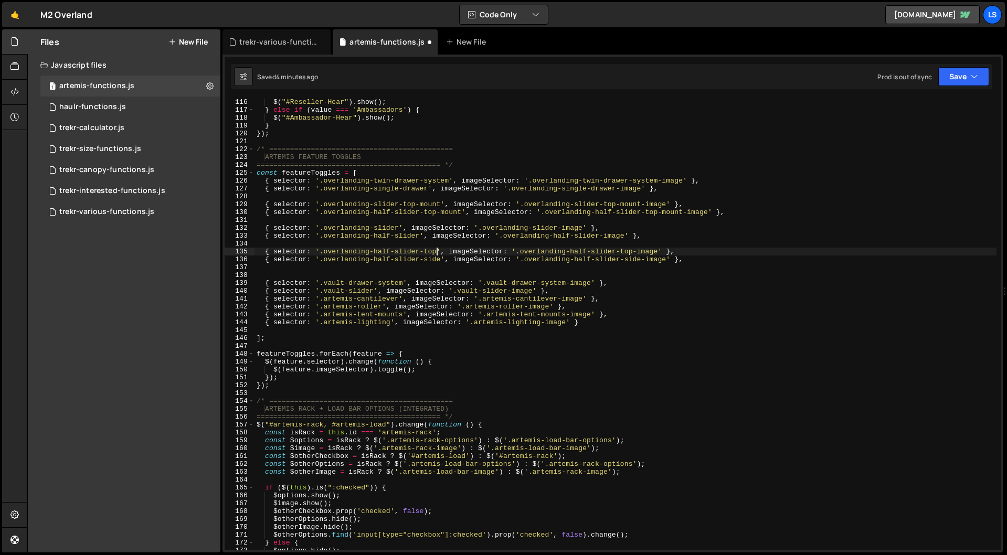
click at [435, 251] on div "$ ( "#Reseller-Hear" ) . show ( ) ; } else if ( value === 'Ambassadors' ) { $ (…" at bounding box center [625, 331] width 742 height 467
click at [425, 250] on div "$ ( "#Reseller-Hear" ) . show ( ) ; } else if ( value === 'Ambassadors' ) { $ (…" at bounding box center [625, 331] width 742 height 467
click at [431, 260] on div "$ ( "#Reseller-Hear" ) . show ( ) ; } else if ( value === 'Ambassadors' ) { $ (…" at bounding box center [625, 331] width 742 height 467
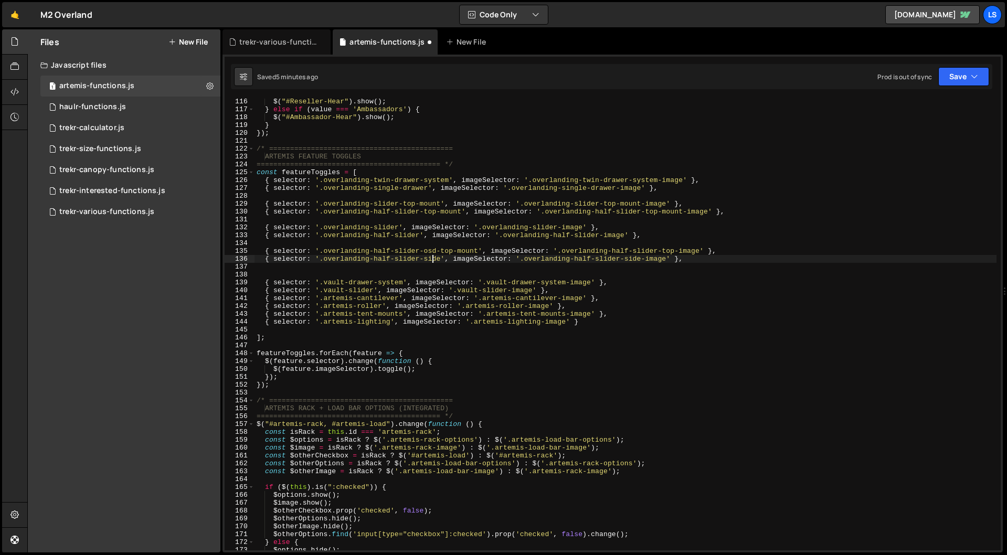
click at [431, 260] on div "$ ( "#Reseller-Hear" ) . show ( ) ; } else if ( value === 'Ambassadors' ) { $ (…" at bounding box center [625, 331] width 742 height 467
click at [425, 258] on div "$ ( "#Reseller-Hear" ) . show ( ) ; } else if ( value === 'Ambassadors' ) { $ (…" at bounding box center [625, 331] width 742 height 467
click at [675, 251] on div "$ ( "#Reseller-Hear" ) . show ( ) ; } else if ( value === 'Ambassadors' ) { $ (…" at bounding box center [625, 331] width 742 height 467
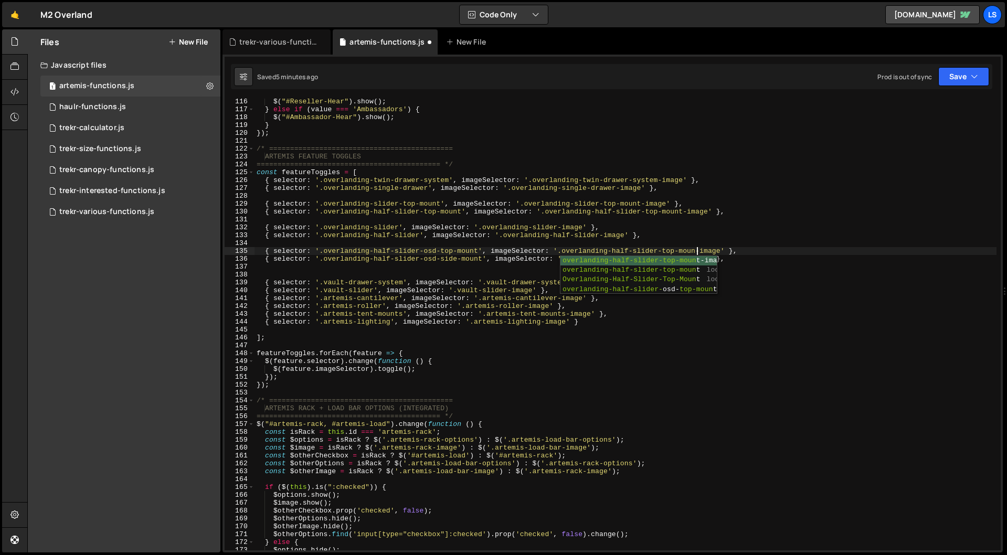
scroll to position [0, 33]
click at [763, 250] on div "$ ( "#Reseller-Hear" ) . show ( ) ; } else if ( value === 'Ambassadors' ) { $ (…" at bounding box center [625, 331] width 742 height 467
click at [672, 260] on div "$ ( "#Reseller-Hear" ) . show ( ) ; } else if ( value === 'Ambassadors' ) { $ (…" at bounding box center [625, 331] width 742 height 467
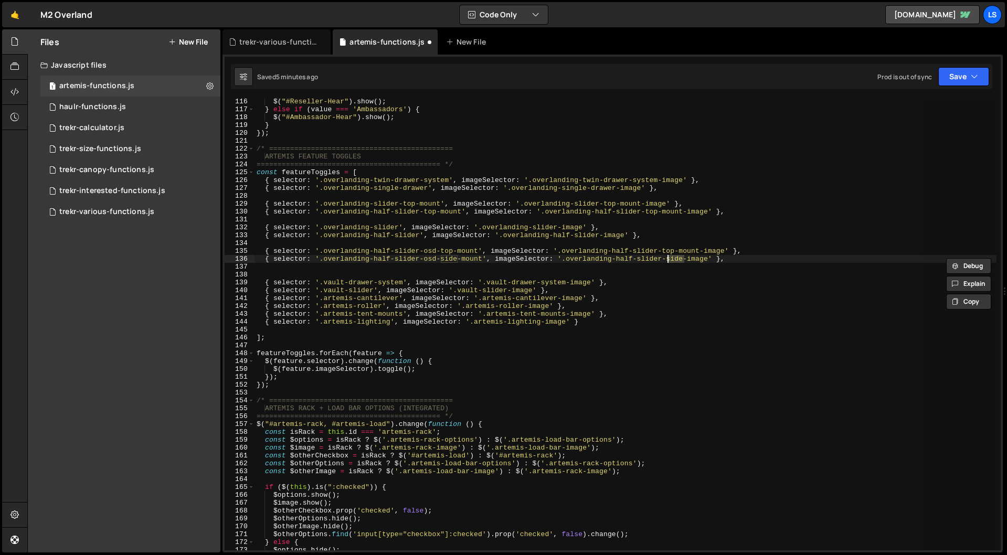
click at [684, 259] on div "$ ( "#Reseller-Hear" ) . show ( ) ; } else if ( value === 'Ambassadors' ) { $ (…" at bounding box center [625, 325] width 742 height 452
drag, startPoint x: 664, startPoint y: 250, endPoint x: 684, endPoint y: 263, distance: 23.1
click at [665, 250] on div "$ ( "#Reseller-Hear" ) . show ( ) ; } else if ( value === 'Ambassadors' ) { $ (…" at bounding box center [625, 331] width 742 height 467
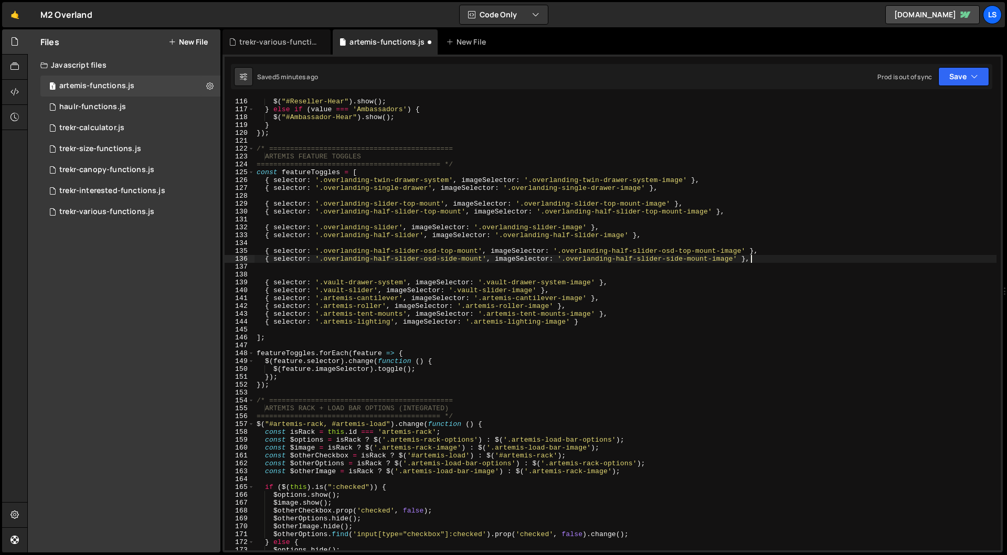
click at [767, 256] on div "$ ( "#Reseller-Hear" ) . show ( ) ; } else if ( value === 'Ambassadors' ) { $ (…" at bounding box center [625, 331] width 742 height 467
click at [667, 260] on div "$ ( "#Reseller-Hear" ) . show ( ) ; } else if ( value === 'Ambassadors' ) { $ (…" at bounding box center [625, 331] width 742 height 467
click at [510, 255] on div "$ ( "#Reseller-Hear" ) . show ( ) ; } else if ( value === 'Ambassadors' ) { $ (…" at bounding box center [625, 331] width 742 height 467
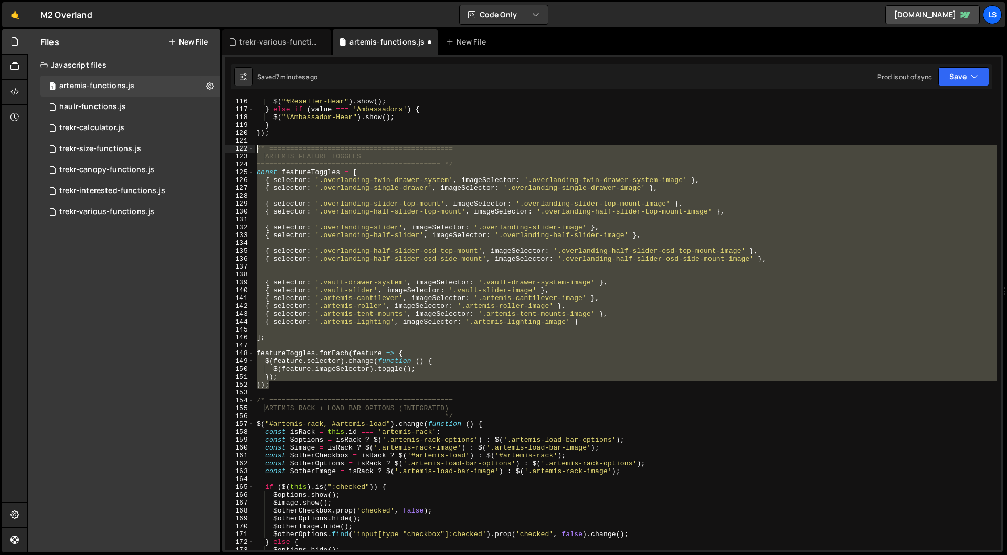
drag, startPoint x: 257, startPoint y: 375, endPoint x: 234, endPoint y: 148, distance: 227.3
click at [234, 148] on div "{ selector: '.overlanding-half-slider-osd-top-mount', imageSelector: '.overland…" at bounding box center [613, 325] width 776 height 452
click at [949, 74] on button "Save" at bounding box center [963, 76] width 51 height 19
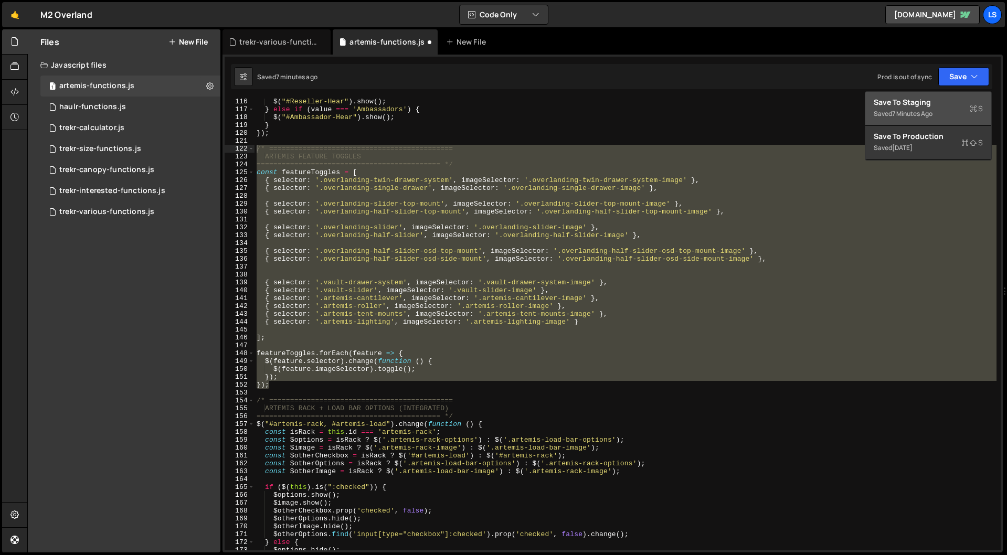
click at [924, 100] on div "Save to Staging S" at bounding box center [927, 102] width 109 height 10
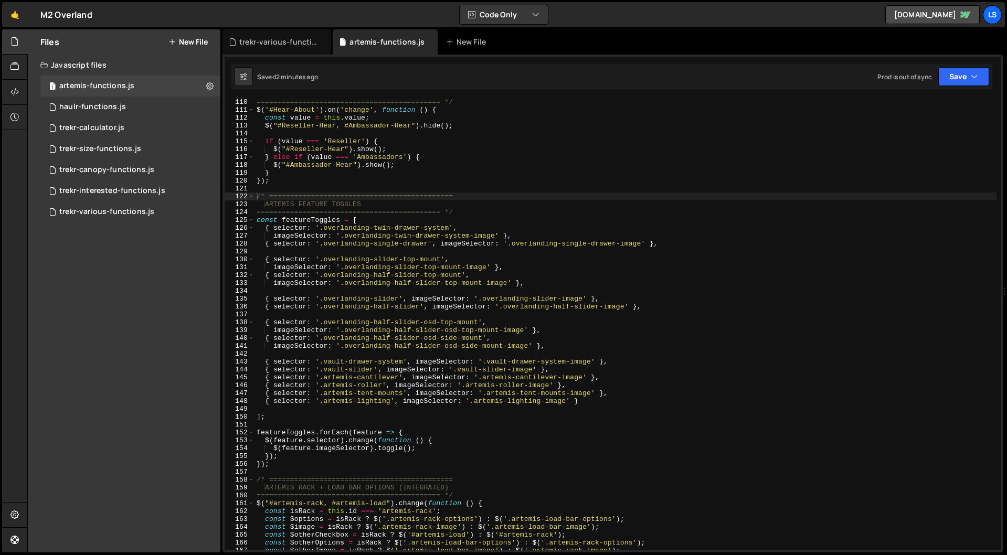
scroll to position [0, 1]
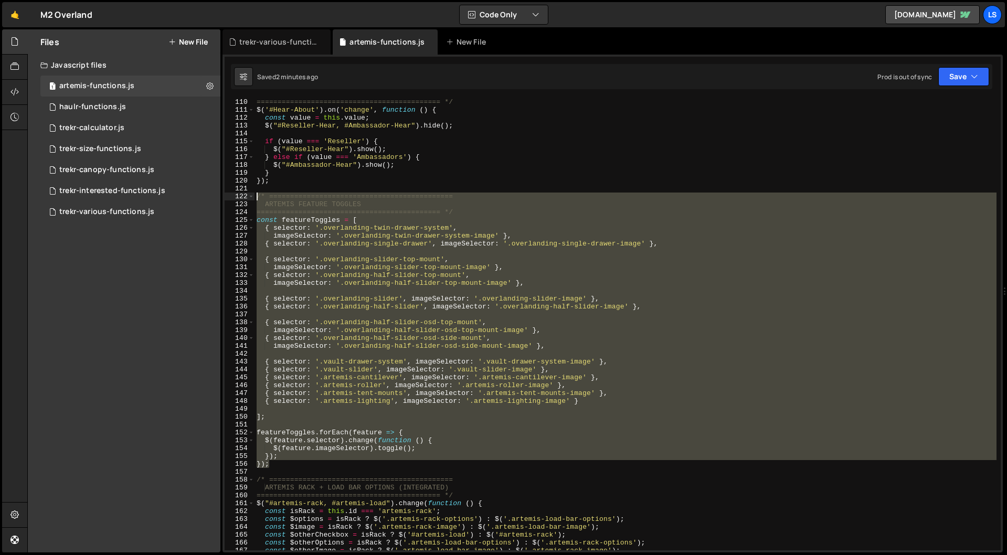
drag, startPoint x: 270, startPoint y: 466, endPoint x: 240, endPoint y: 198, distance: 269.1
click at [240, 198] on div "}); 110 111 112 113 114 115 116 117 118 119 120 121 122 123 124 125 126 127 128…" at bounding box center [613, 325] width 776 height 452
click at [328, 322] on div "============================================ */ $ ( '#Hear-About' ) . on ( 'cha…" at bounding box center [625, 325] width 742 height 452
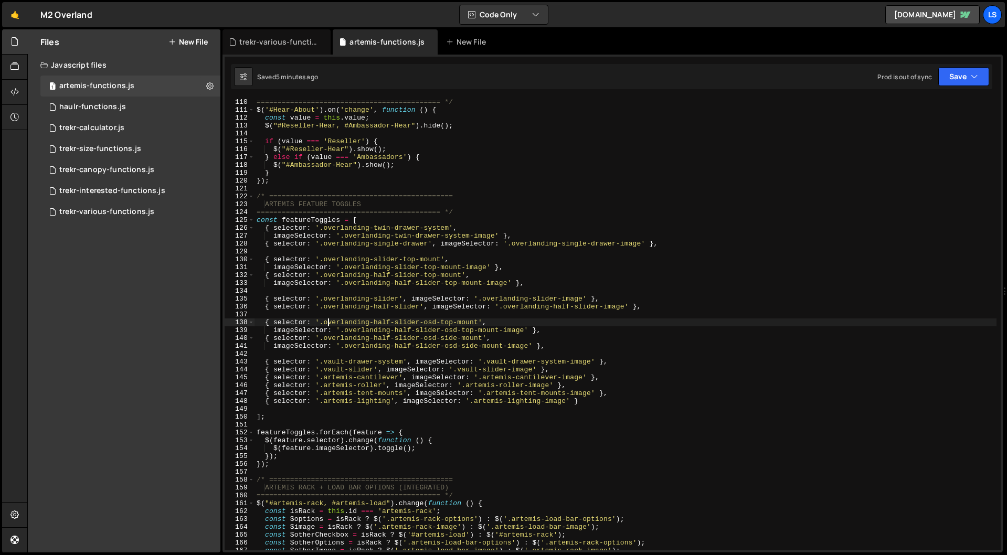
click at [358, 329] on div "============================================ */ $ ( '#Hear-About' ) . on ( 'cha…" at bounding box center [625, 331] width 742 height 467
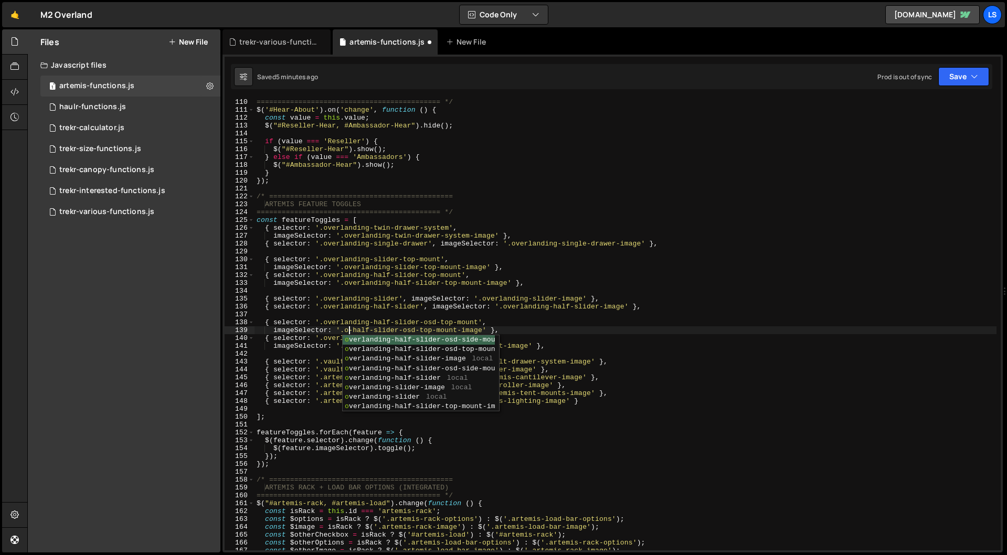
scroll to position [0, 7]
click at [514, 333] on div "============================================ */ $ ( '#Hear-About' ) . on ( 'cha…" at bounding box center [625, 331] width 742 height 467
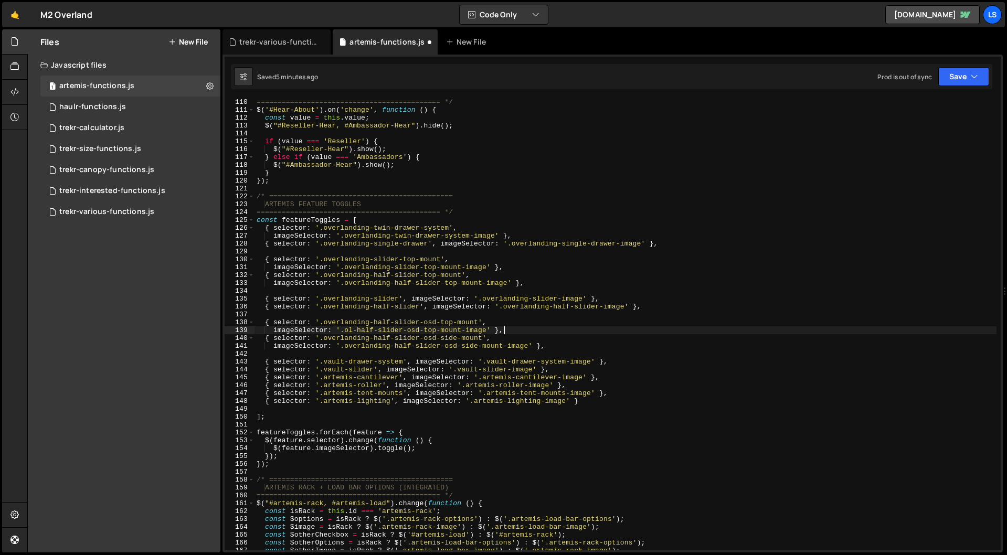
click at [370, 347] on div "============================================ */ $ ( '#Hear-About' ) . on ( 'cha…" at bounding box center [625, 331] width 742 height 467
click at [528, 348] on div "============================================ */ $ ( '#Hear-About' ) . on ( 'cha…" at bounding box center [625, 331] width 742 height 467
click at [371, 285] on div "============================================ */ $ ( '#Hear-About' ) . on ( 'cha…" at bounding box center [625, 331] width 742 height 467
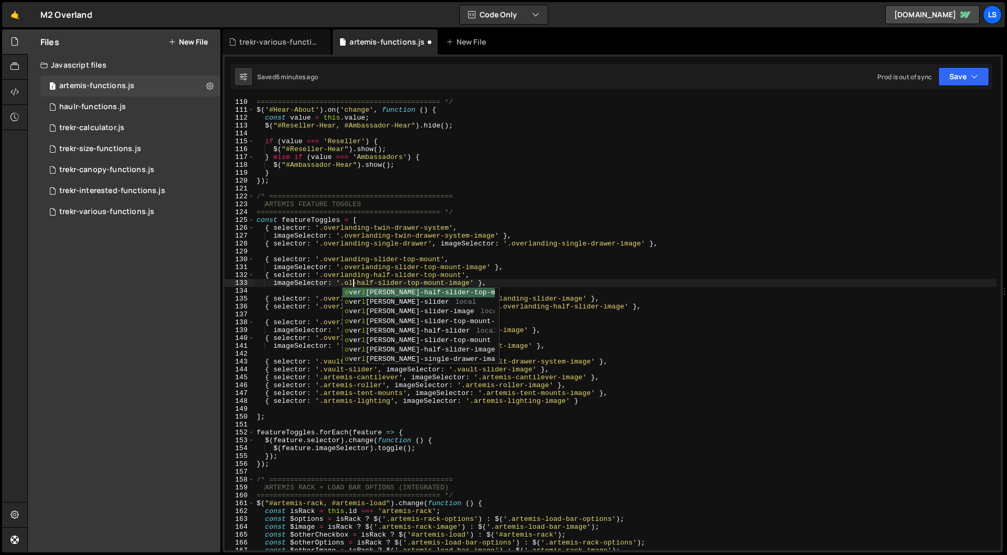
click at [359, 267] on div "============================================ */ $ ( '#Hear-About' ) . on ( 'cha…" at bounding box center [625, 331] width 742 height 467
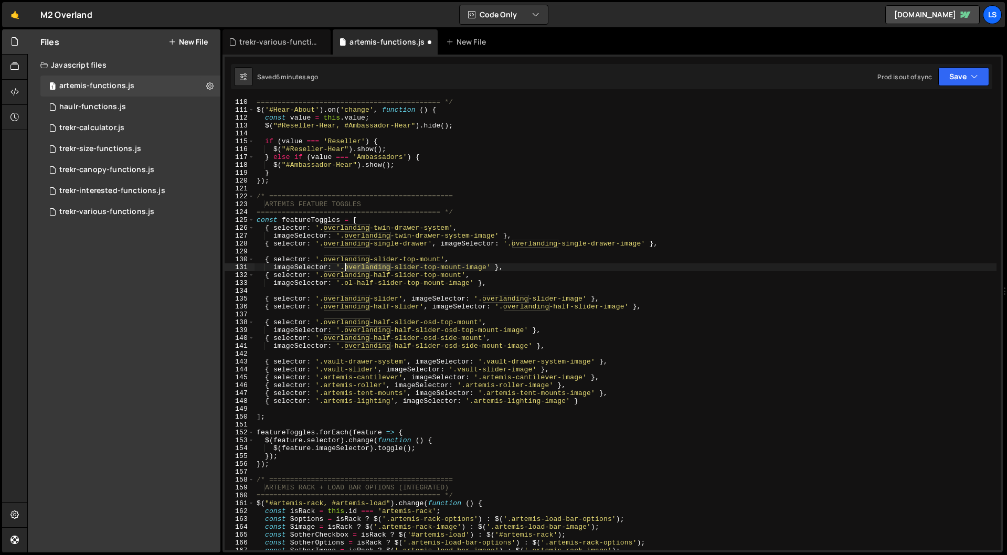
click at [359, 267] on div "============================================ */ $ ( '#Hear-About' ) . on ( 'cha…" at bounding box center [625, 331] width 742 height 467
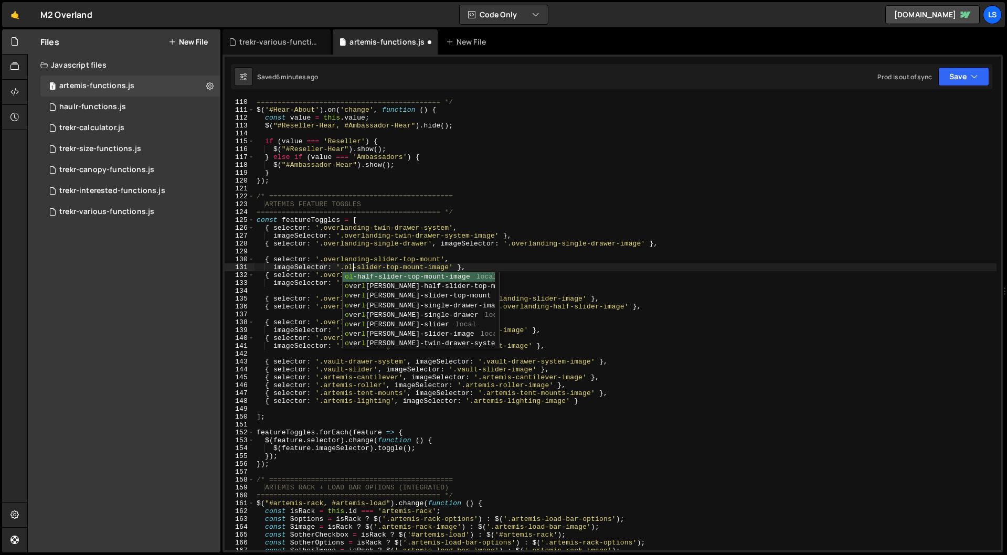
click at [503, 266] on div "============================================ */ $ ( '#Hear-About' ) . on ( 'cha…" at bounding box center [625, 331] width 742 height 467
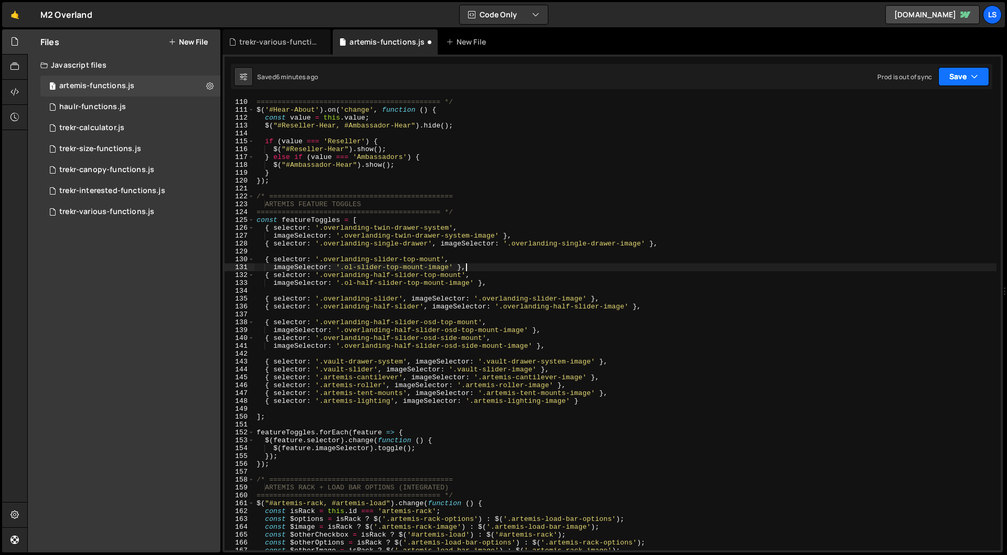
click at [973, 74] on icon "button" at bounding box center [973, 76] width 7 height 10
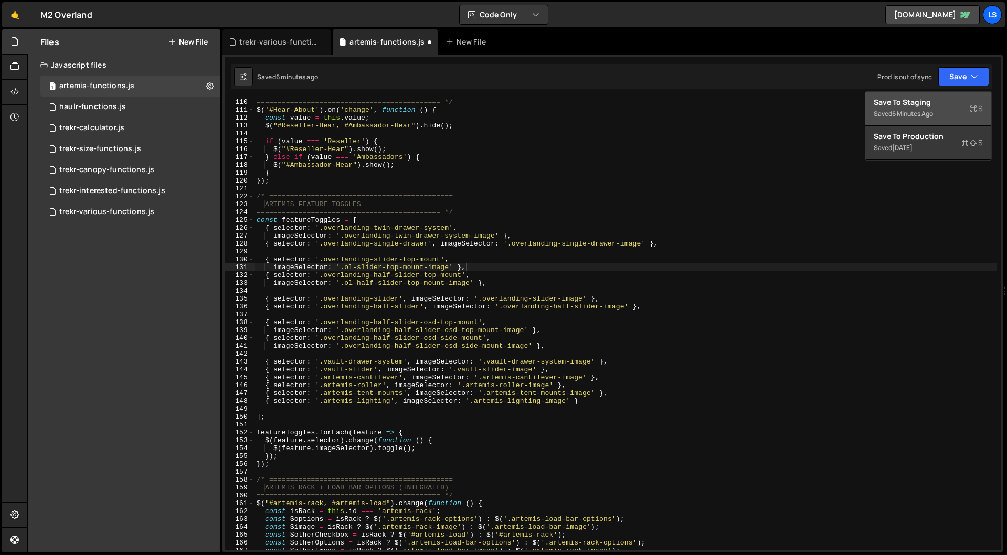
click at [932, 100] on div "Save to Staging S" at bounding box center [927, 102] width 109 height 10
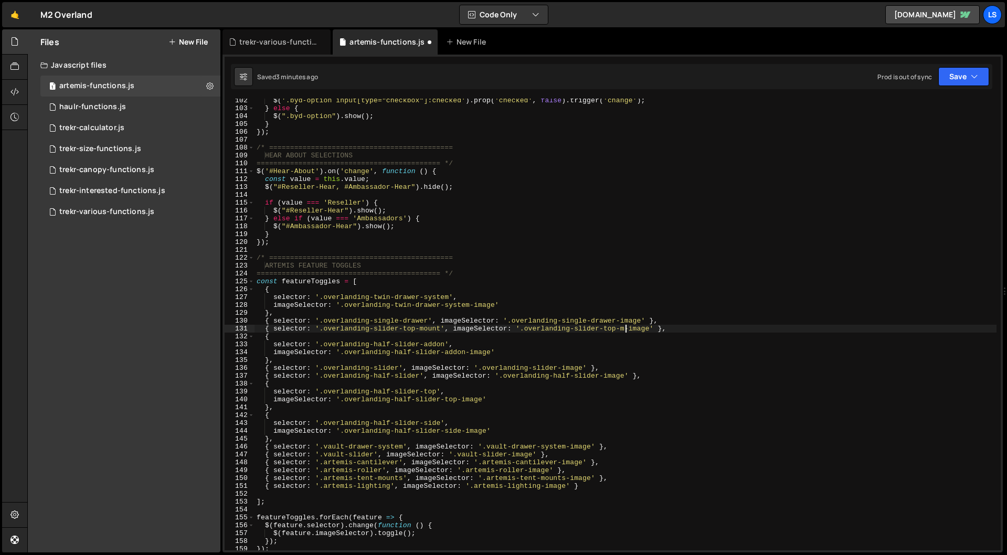
scroll to position [797, 0]
type textarea "});"
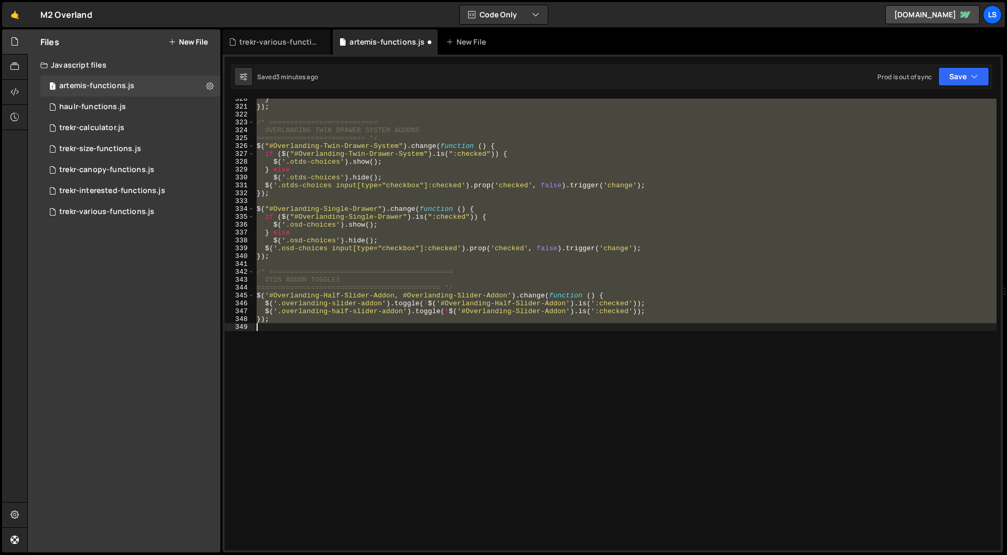
scroll to position [852, 0]
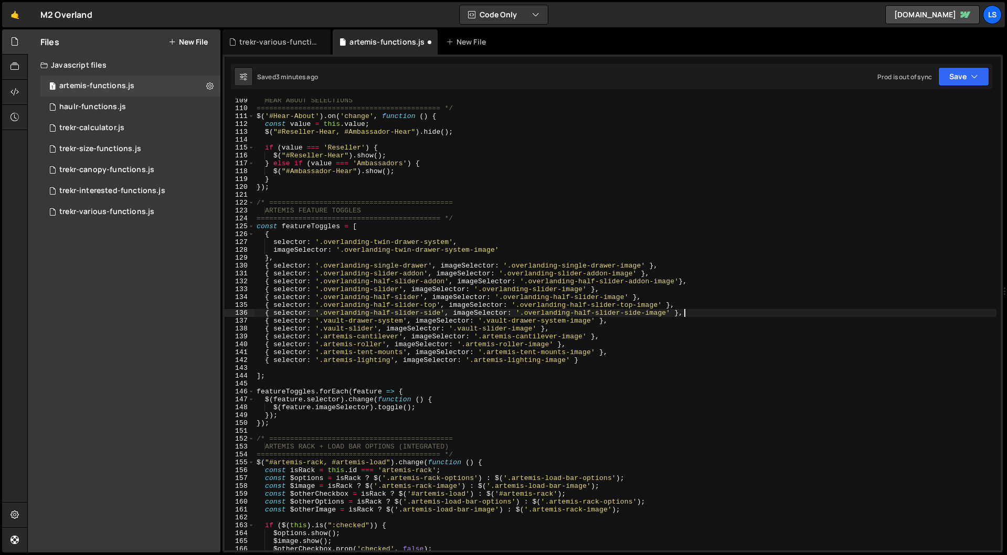
type textarea "});"
click at [964, 71] on button "Save" at bounding box center [963, 76] width 51 height 19
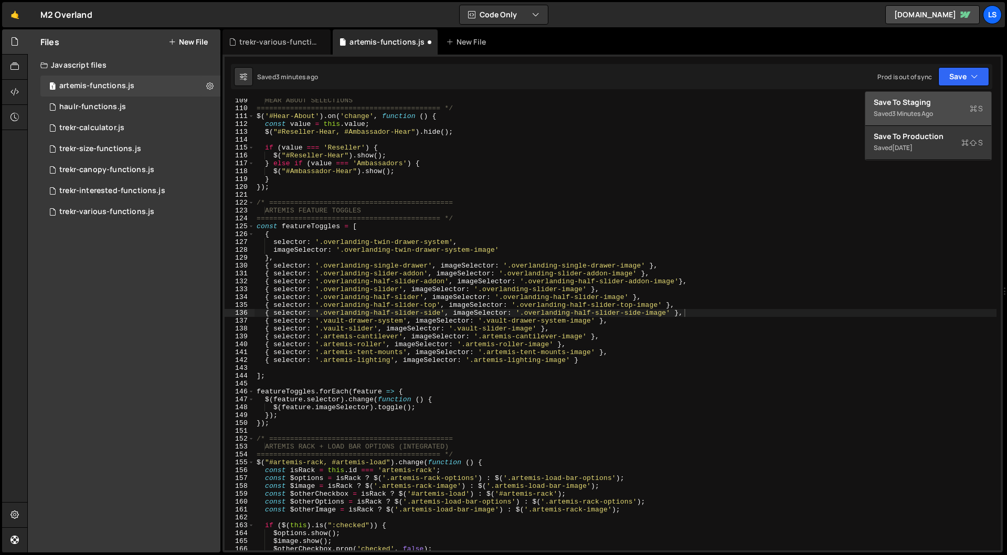
click at [917, 111] on div "3 minutes ago" at bounding box center [912, 113] width 41 height 9
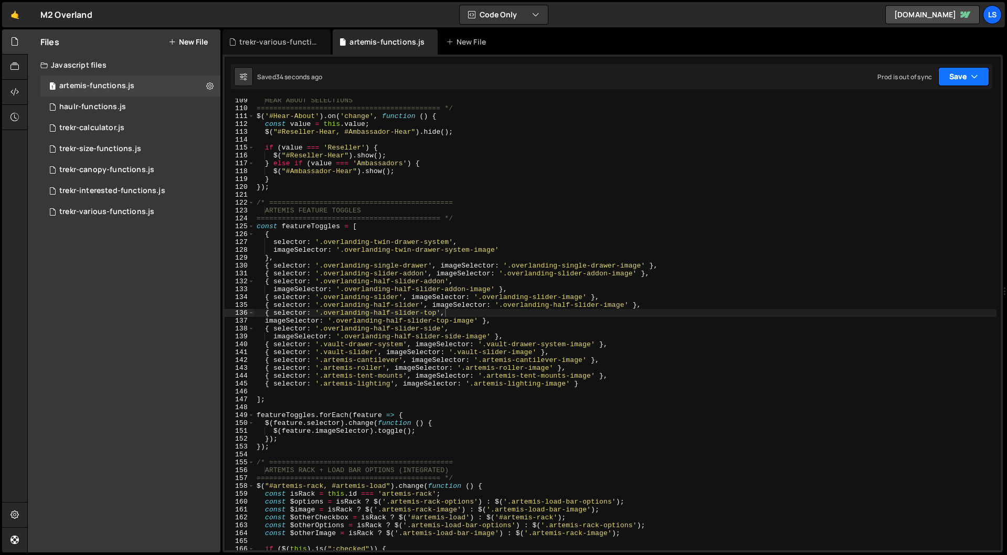
click at [969, 79] on button "Save" at bounding box center [963, 76] width 51 height 19
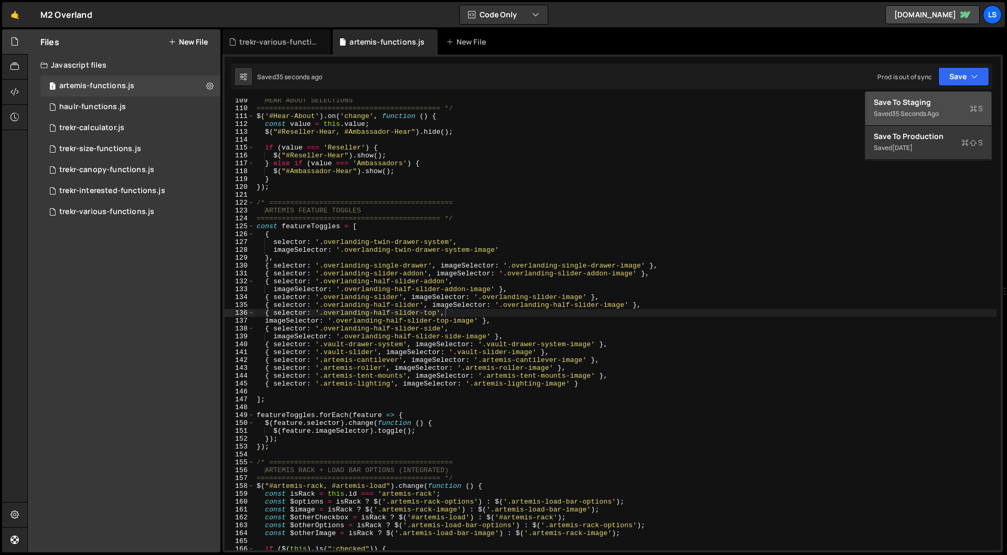
click at [930, 111] on div "35 seconds ago" at bounding box center [915, 113] width 47 height 9
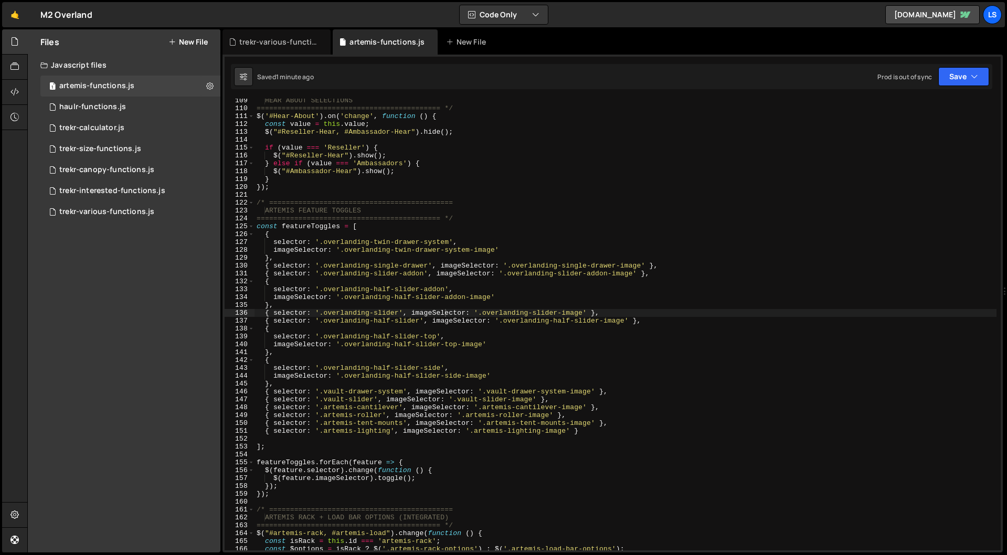
click at [376, 248] on div "HEAR ABOUT SELECTIONS ============================================ */ $ ( '#Hea…" at bounding box center [625, 330] width 742 height 467
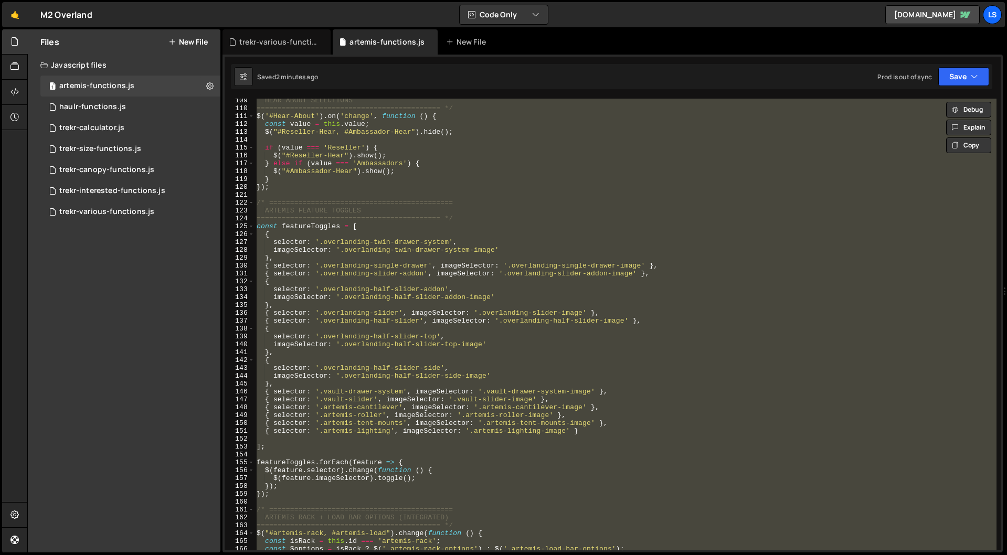
click at [517, 364] on div "HEAR ABOUT SELECTIONS ============================================ */ $ ( '#Hea…" at bounding box center [625, 325] width 742 height 452
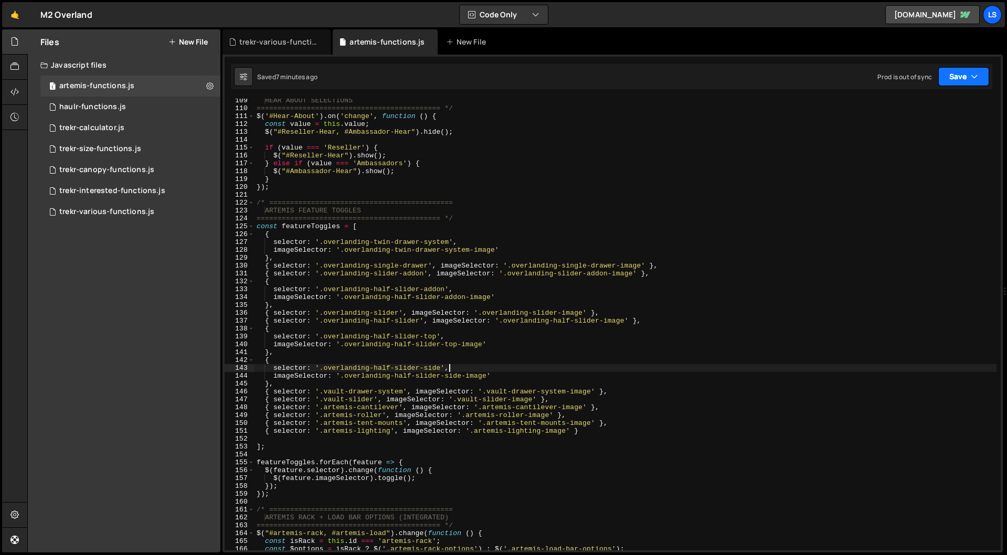
click at [955, 79] on button "Save" at bounding box center [963, 76] width 51 height 19
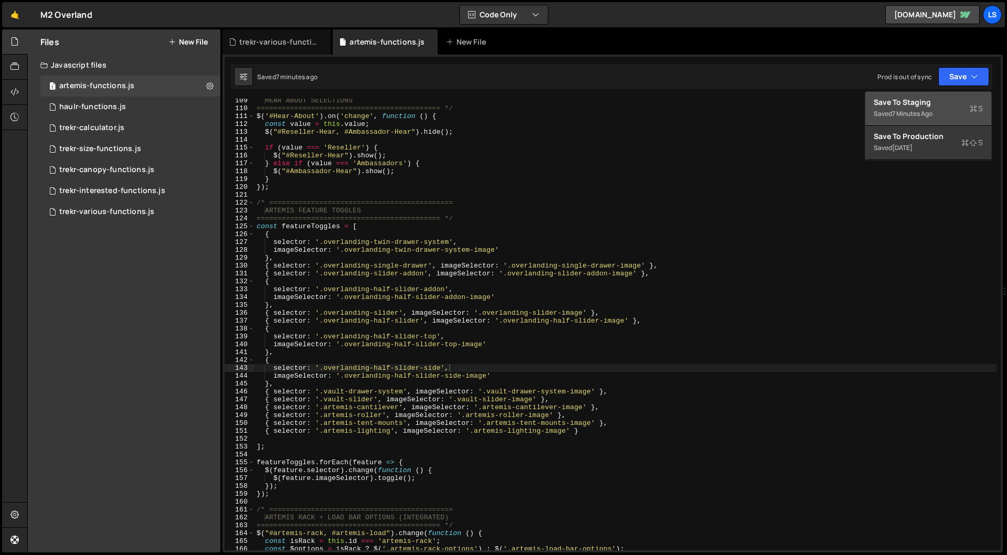
click at [918, 102] on div "Save to Staging S" at bounding box center [927, 102] width 109 height 10
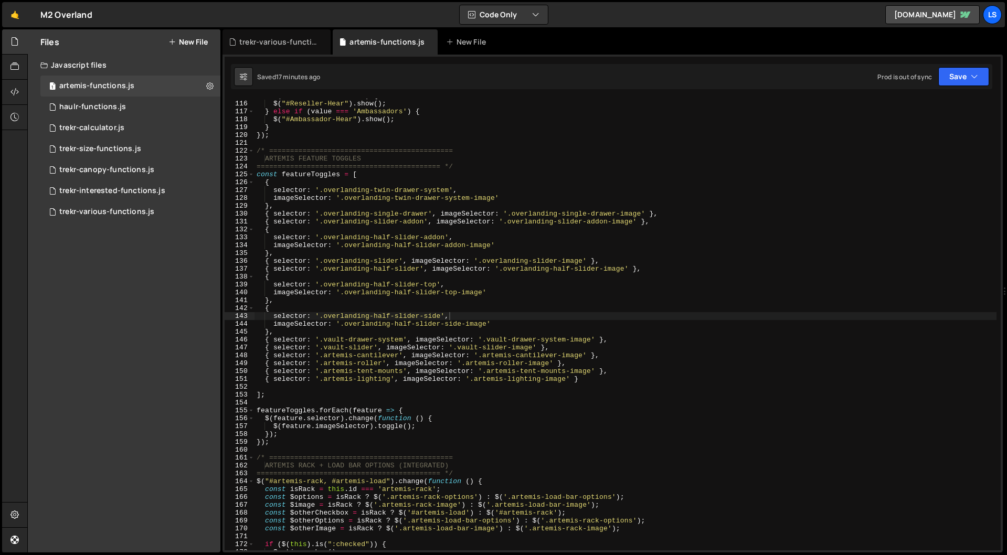
scroll to position [902, 0]
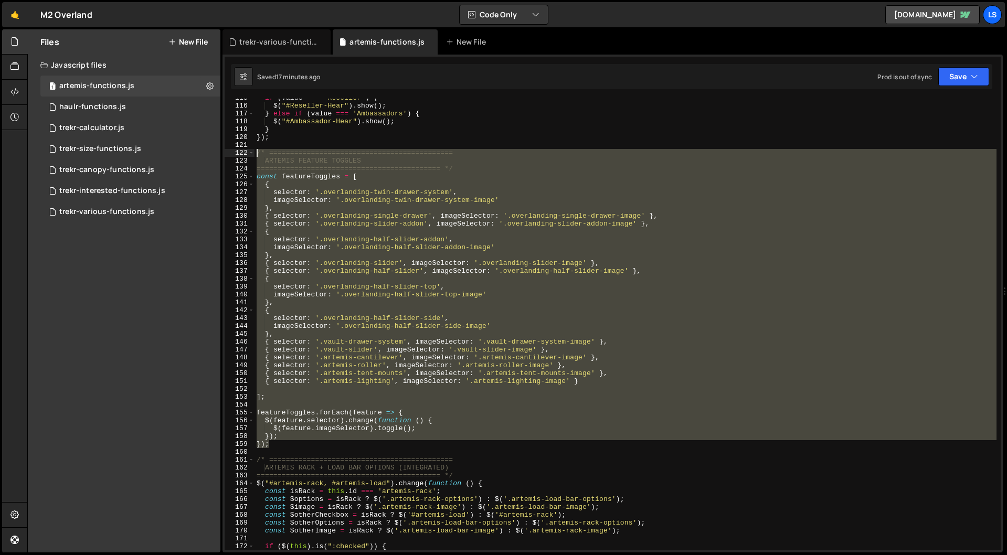
drag, startPoint x: 260, startPoint y: 433, endPoint x: 244, endPoint y: 156, distance: 277.5
click at [244, 156] on div "}); 115 116 117 118 119 120 121 122 123 124 125 126 127 128 129 130 131 132 133…" at bounding box center [613, 325] width 776 height 452
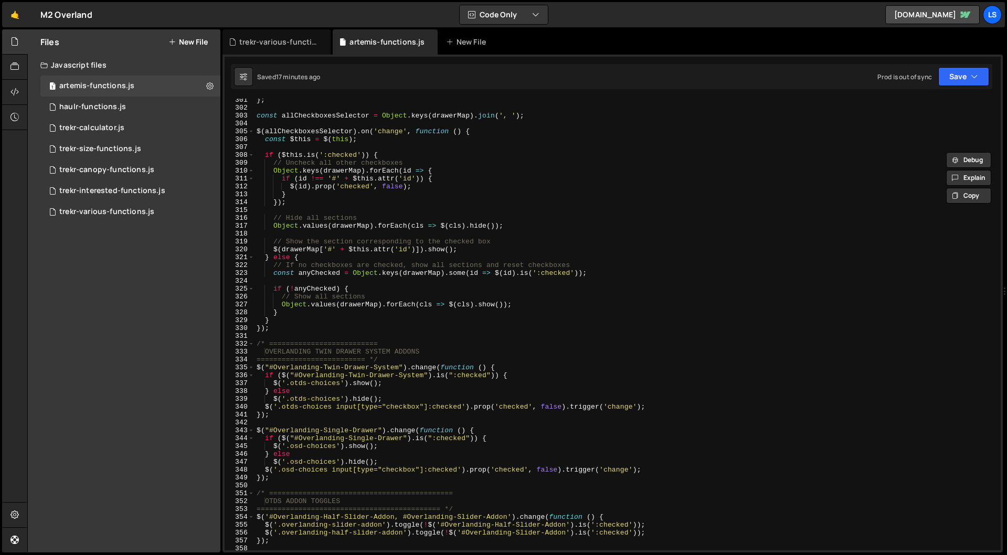
scroll to position [2587, 0]
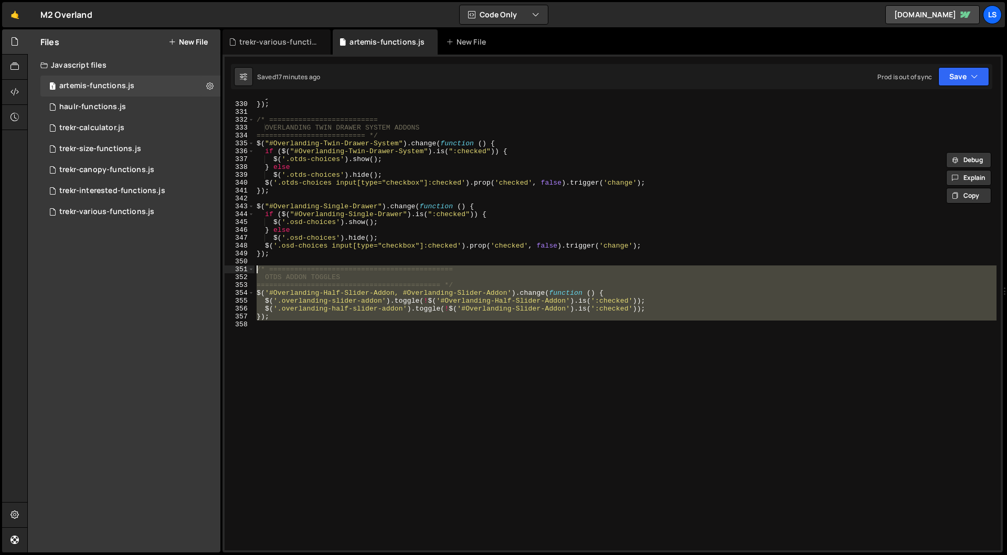
drag, startPoint x: 266, startPoint y: 317, endPoint x: 235, endPoint y: 272, distance: 54.3
click at [235, 272] on div "/* ============================================ ARTEMIS FEATURE TOGGLES 329 330…" at bounding box center [613, 325] width 776 height 452
type textarea "/* ============================================ OTDS ADDON TOGGLES"
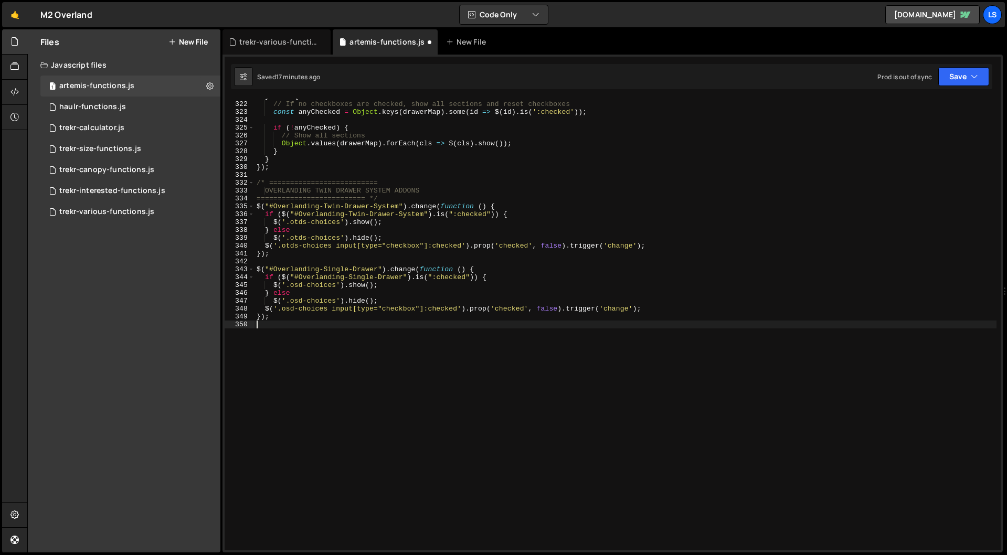
type textarea "});"
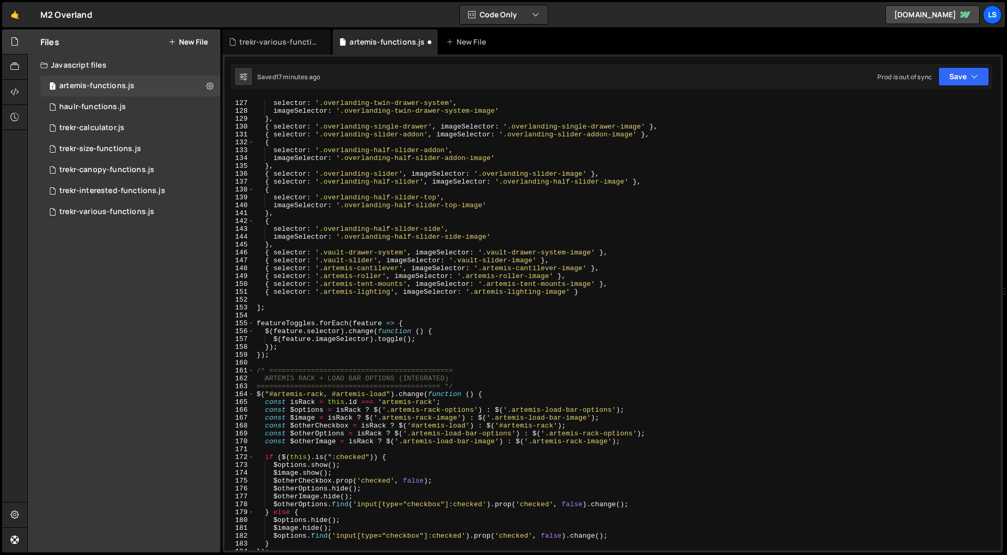
scroll to position [991, 0]
click at [271, 357] on div "{ selector : '.overlanding-twin-drawer-system' , imageSelector : '.overlanding-…" at bounding box center [625, 324] width 742 height 467
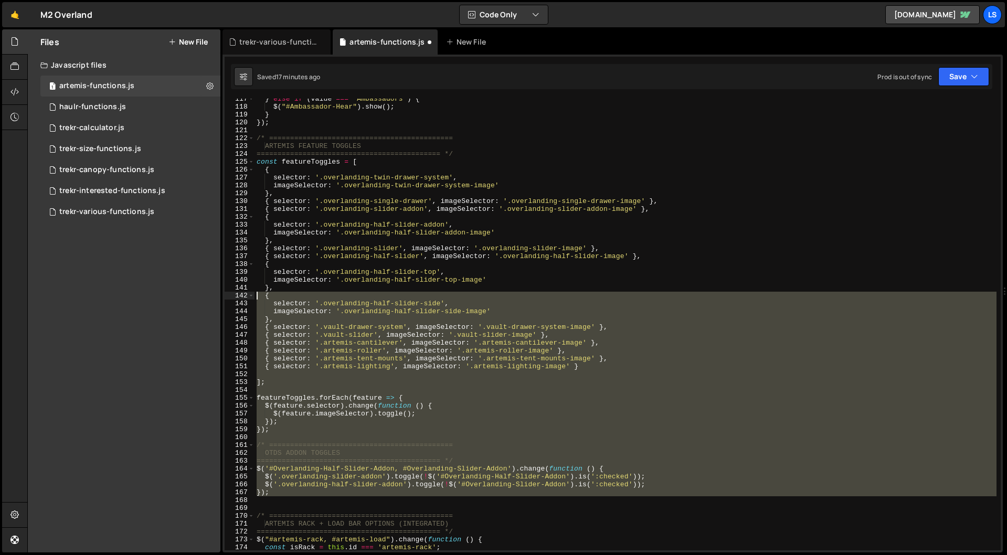
scroll to position [916, 0]
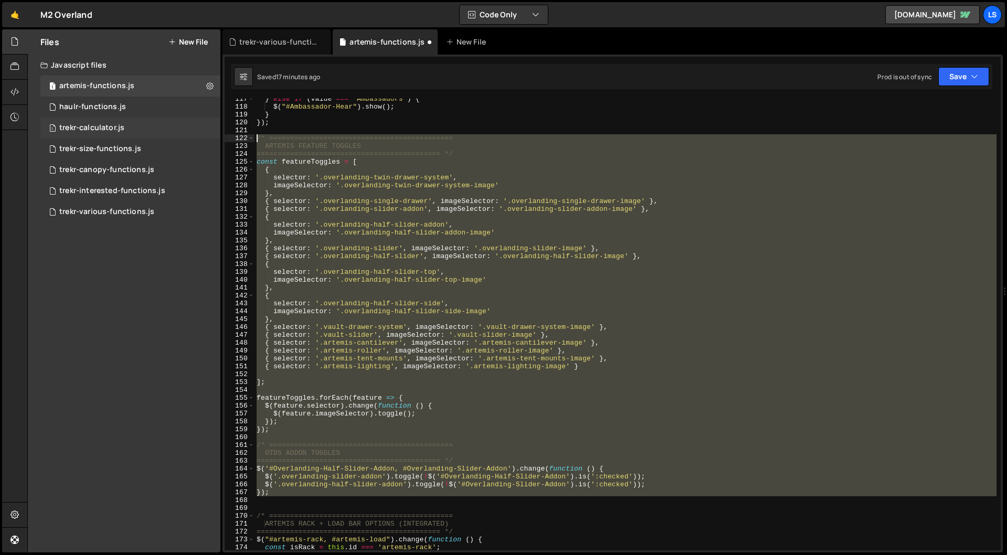
drag, startPoint x: 270, startPoint y: 422, endPoint x: 218, endPoint y: 136, distance: 290.2
click at [218, 136] on div "Files New File Javascript files 1 artemis-functions.js 0 1 haulr-functions.js 0…" at bounding box center [516, 291] width 979 height 524
click at [411, 292] on div "} else if ( value === 'Ambassadors' ) { $ ( "#Ambassador-Hear" ) . show ( ) ; }…" at bounding box center [625, 325] width 742 height 452
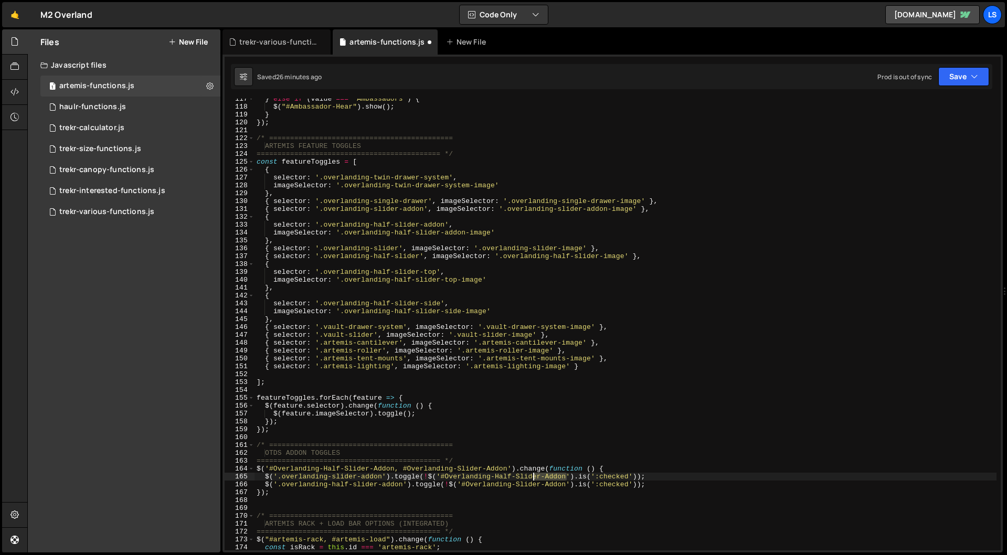
drag, startPoint x: 567, startPoint y: 477, endPoint x: 534, endPoint y: 477, distance: 33.0
click at [534, 477] on div "} else if ( value === 'Ambassadors' ) { $ ( "#Ambassador-Hear" ) . show ( ) ; }…" at bounding box center [625, 328] width 742 height 467
drag, startPoint x: 567, startPoint y: 485, endPoint x: 467, endPoint y: 486, distance: 99.2
click at [467, 486] on div "} else if ( value === 'Ambassadors' ) { $ ( "#Ambassador-Hear" ) . show ( ) ; }…" at bounding box center [625, 328] width 742 height 467
paste textarea "L-Slider-OTDS-Top-Mount"
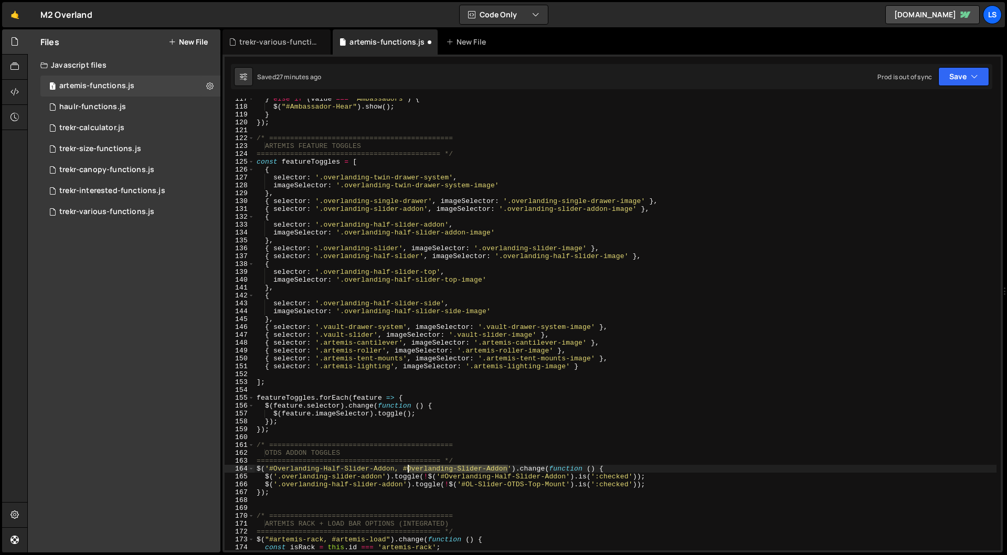
drag, startPoint x: 507, startPoint y: 469, endPoint x: 408, endPoint y: 469, distance: 99.7
click at [408, 469] on div "} else if ( value === 'Ambassadors' ) { $ ( "#Ambassador-Hear" ) . show ( ) ; }…" at bounding box center [625, 328] width 742 height 467
paste textarea "L-Slider-OTDS-Top-Mount"
click at [953, 76] on button "Save" at bounding box center [963, 76] width 51 height 19
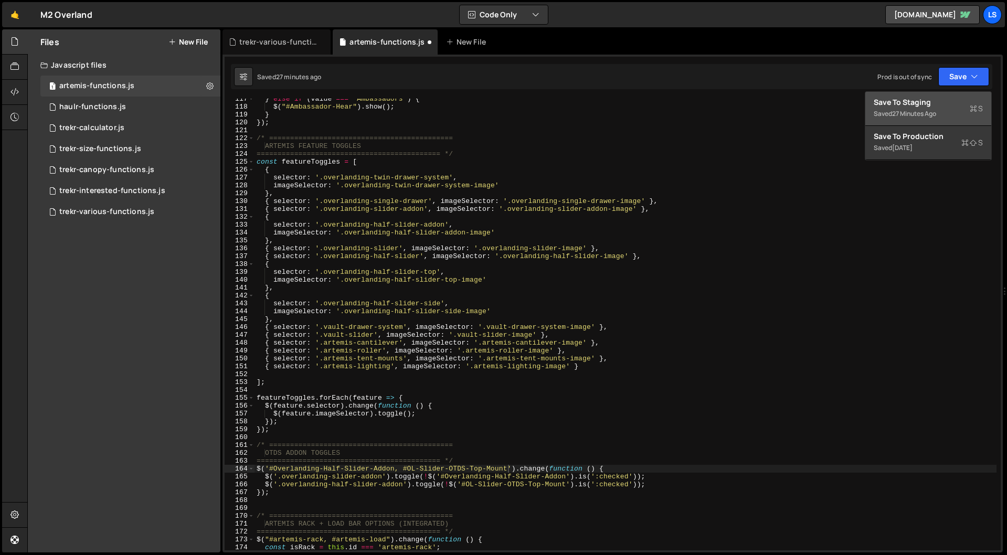
click at [923, 103] on div "Save to Staging S" at bounding box center [927, 102] width 109 height 10
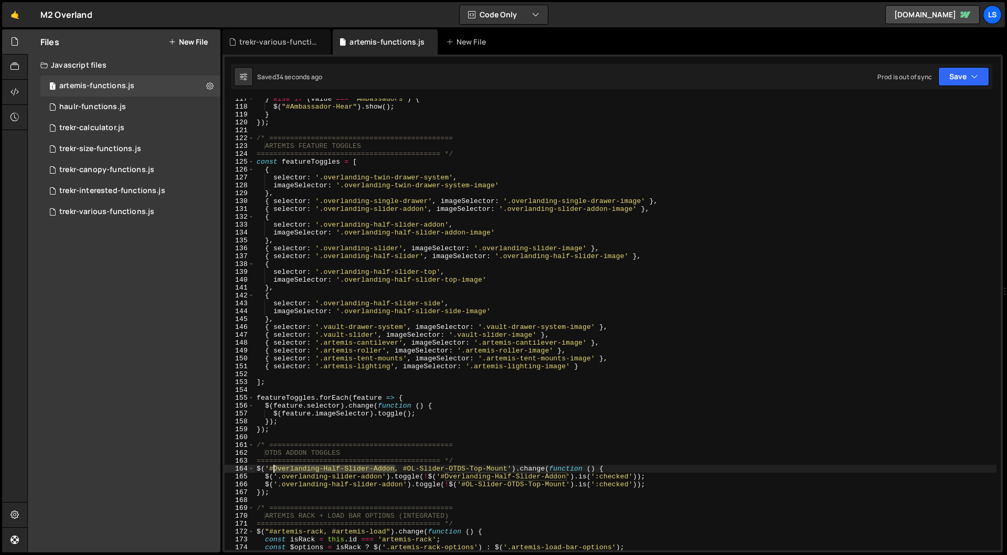
drag, startPoint x: 394, startPoint y: 466, endPoint x: 274, endPoint y: 469, distance: 119.6
click at [274, 469] on div "} else if ( value === 'Ambassadors' ) { $ ( "#Ambassador-Hear" ) . show ( ) ; }…" at bounding box center [625, 328] width 742 height 467
paste textarea "L-Half-Slider-OTDS-Top-Mount"
drag, startPoint x: 567, startPoint y: 477, endPoint x: 446, endPoint y: 479, distance: 120.7
click at [446, 479] on div "} else if ( value === 'Ambassadors' ) { $ ( "#Ambassador-Hear" ) . show ( ) ; }…" at bounding box center [625, 328] width 742 height 467
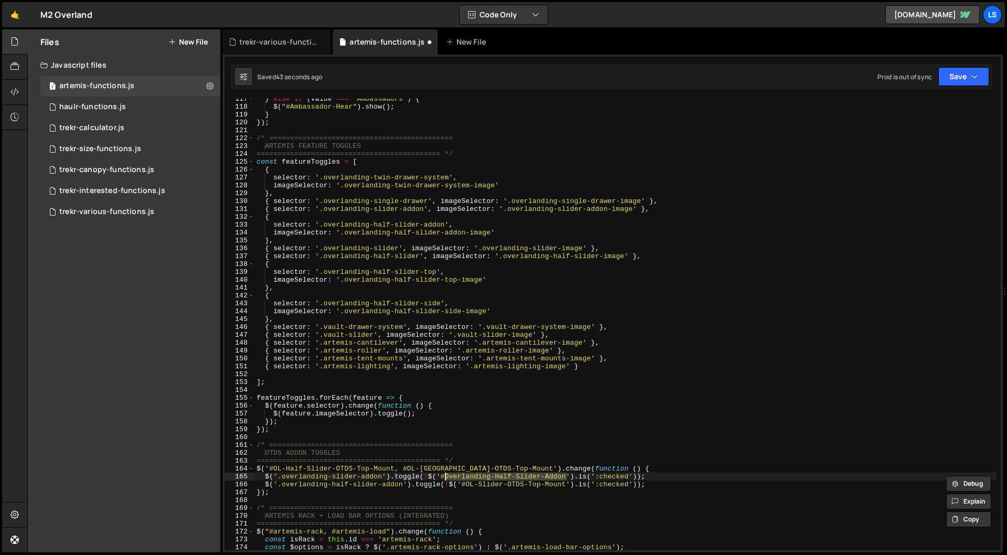
paste textarea "L-Half-Slider-OTDS-Top-Mount"
click at [963, 75] on button "Save" at bounding box center [963, 76] width 51 height 19
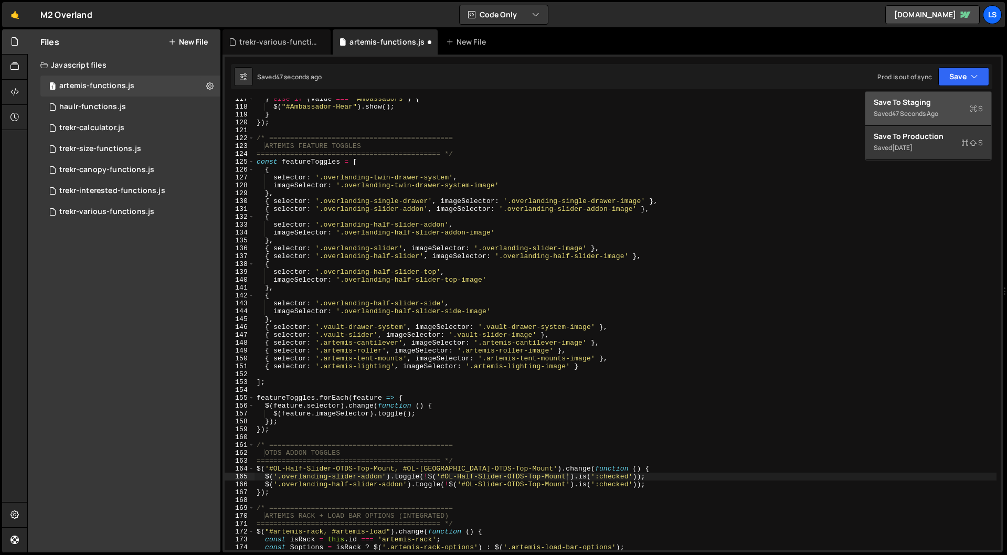
click at [908, 105] on div "Save to Staging S" at bounding box center [927, 102] width 109 height 10
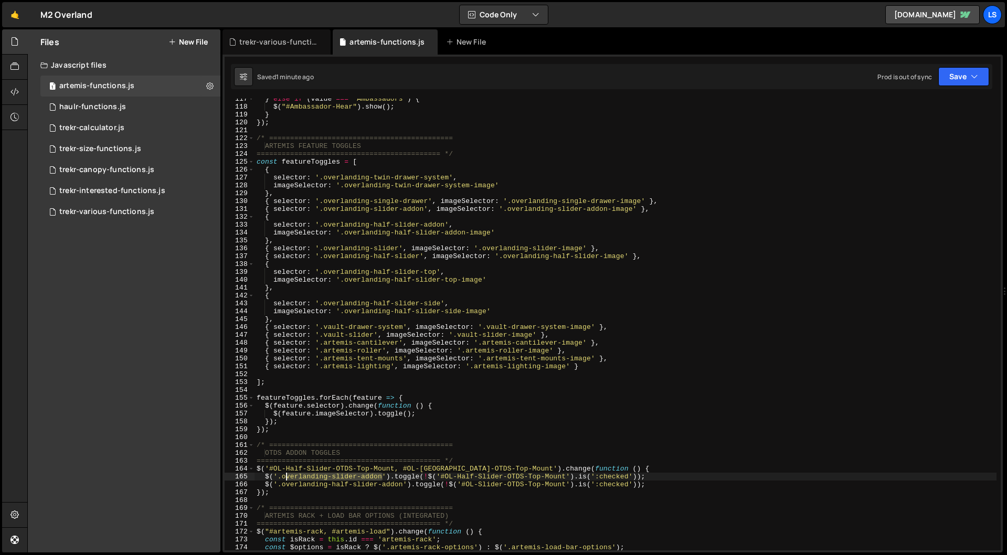
drag, startPoint x: 382, startPoint y: 476, endPoint x: 286, endPoint y: 476, distance: 96.5
click at [286, 476] on div "} else if ( value === 'Ambassadors' ) { $ ( "#Ambassador-Hear" ) . show ( ) ; }…" at bounding box center [625, 328] width 742 height 467
drag, startPoint x: 403, startPoint y: 485, endPoint x: 282, endPoint y: 486, distance: 121.2
click at [282, 486] on div "} else if ( value === 'Ambassadors' ) { $ ( "#Ambassador-Hear" ) . show ( ) ; }…" at bounding box center [625, 328] width 742 height 467
paste textarea "l-half-slider-otds-top-mount"
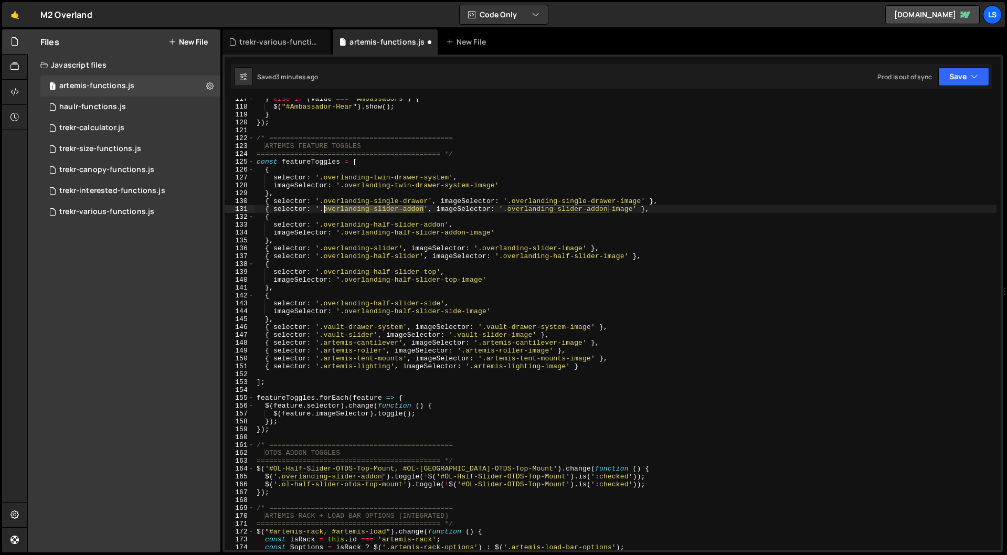
drag, startPoint x: 424, startPoint y: 210, endPoint x: 324, endPoint y: 210, distance: 100.2
click at [324, 210] on div "} else if ( value === 'Ambassadors' ) { $ ( "#Ambassador-Hear" ) . show ( ) ; }…" at bounding box center [625, 328] width 742 height 467
drag, startPoint x: 445, startPoint y: 223, endPoint x: 324, endPoint y: 225, distance: 121.2
click at [324, 225] on div "} else if ( value === 'Ambassadors' ) { $ ( "#Ambassador-Hear" ) . show ( ) ; }…" at bounding box center [625, 328] width 742 height 467
paste textarea "l-half-slider-otds-top-mount"
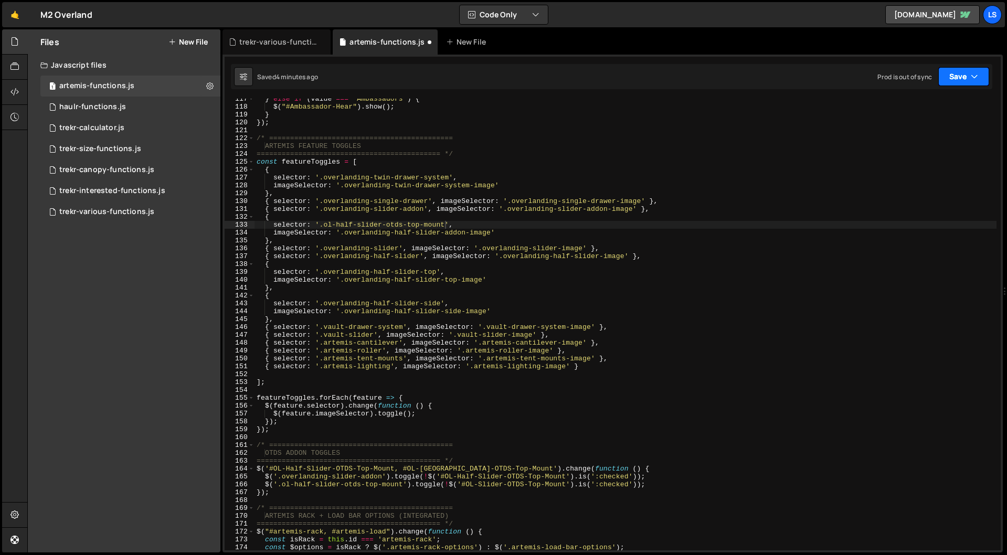
click at [975, 78] on icon "button" at bounding box center [973, 76] width 7 height 10
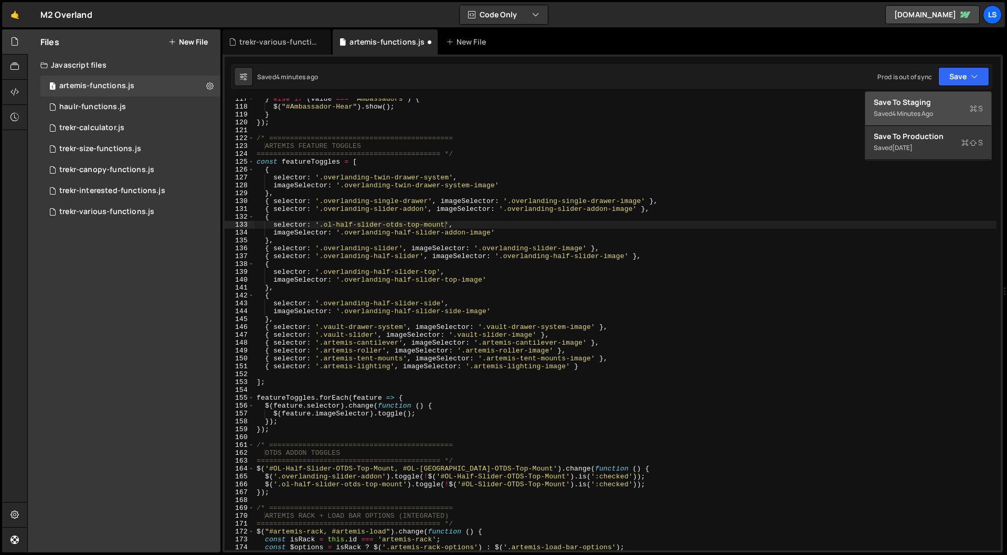
click at [933, 100] on div "Save to Staging S" at bounding box center [927, 102] width 109 height 10
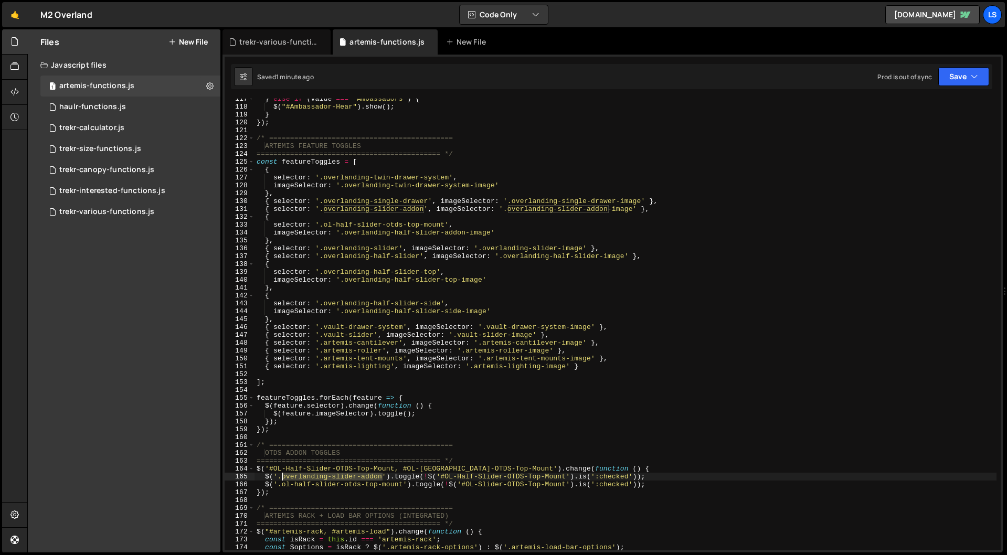
drag, startPoint x: 382, startPoint y: 476, endPoint x: 282, endPoint y: 477, distance: 100.2
click at [282, 477] on div "} else if ( value === 'Ambassadors' ) { $ ( "#Ambassador-Hear" ) . show ( ) ; }…" at bounding box center [625, 328] width 742 height 467
paste textarea "l-slider-otds-top-mount"
drag, startPoint x: 424, startPoint y: 209, endPoint x: 324, endPoint y: 210, distance: 100.7
click at [324, 210] on div "} else if ( value === 'Ambassadors' ) { $ ( "#Ambassador-Hear" ) . show ( ) ; }…" at bounding box center [625, 328] width 742 height 467
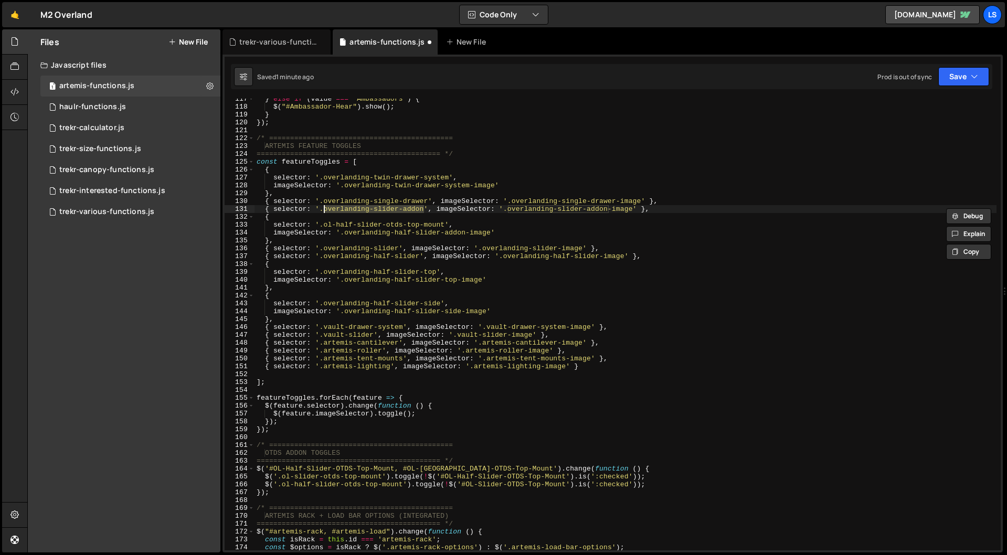
paste textarea "l-slider-otds-top-mount"
click at [959, 77] on button "Save" at bounding box center [963, 76] width 51 height 19
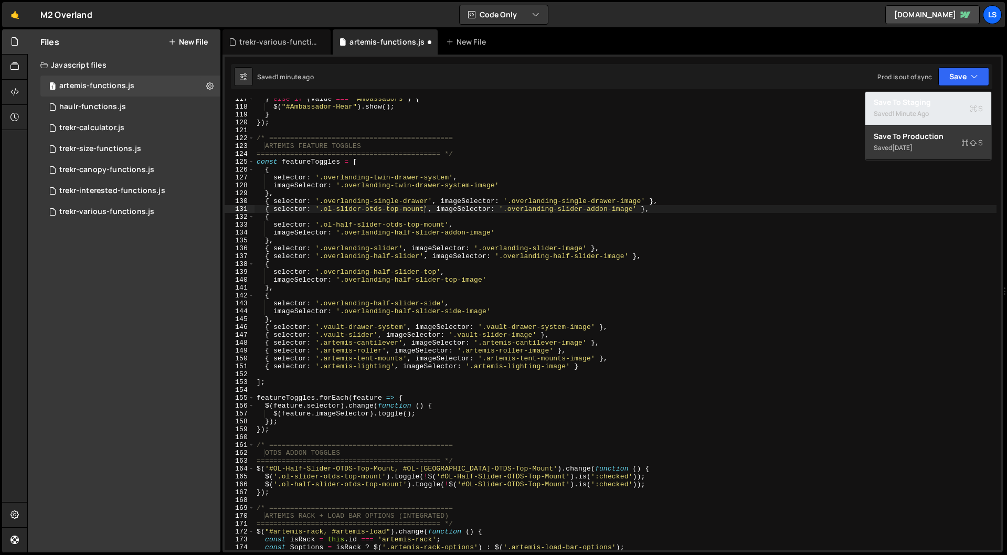
click at [923, 106] on div "Save to Staging S" at bounding box center [927, 102] width 109 height 10
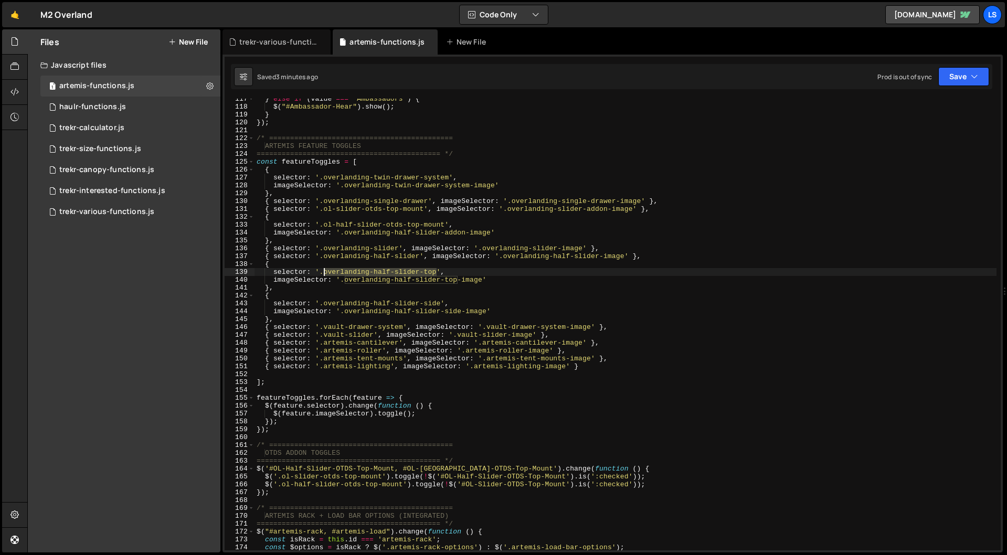
drag, startPoint x: 436, startPoint y: 272, endPoint x: 324, endPoint y: 272, distance: 112.8
click at [324, 272] on div "} else if ( value === 'Ambassadors' ) { $ ( "#Ambassador-Hear" ) . show ( ) ; }…" at bounding box center [625, 328] width 742 height 467
paste textarea "l-half-slider-osd-top-mount"
drag, startPoint x: 441, startPoint y: 303, endPoint x: 323, endPoint y: 302, distance: 117.5
click at [323, 302] on div "} else if ( value === 'Ambassadors' ) { $ ( "#Ambassador-Hear" ) . show ( ) ; }…" at bounding box center [625, 328] width 742 height 467
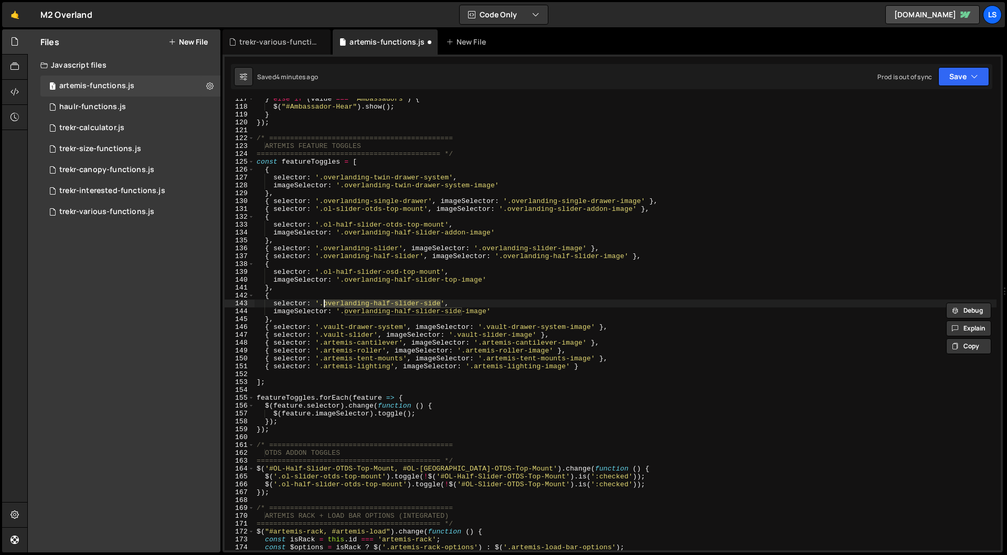
paste textarea "l-half-slider-osd-side-mount"
click at [496, 311] on div "} else if ( value === 'Ambassadors' ) { $ ( "#Ambassador-Hear" ) . show ( ) ; }…" at bounding box center [625, 328] width 742 height 467
click at [981, 78] on button "Save" at bounding box center [963, 76] width 51 height 19
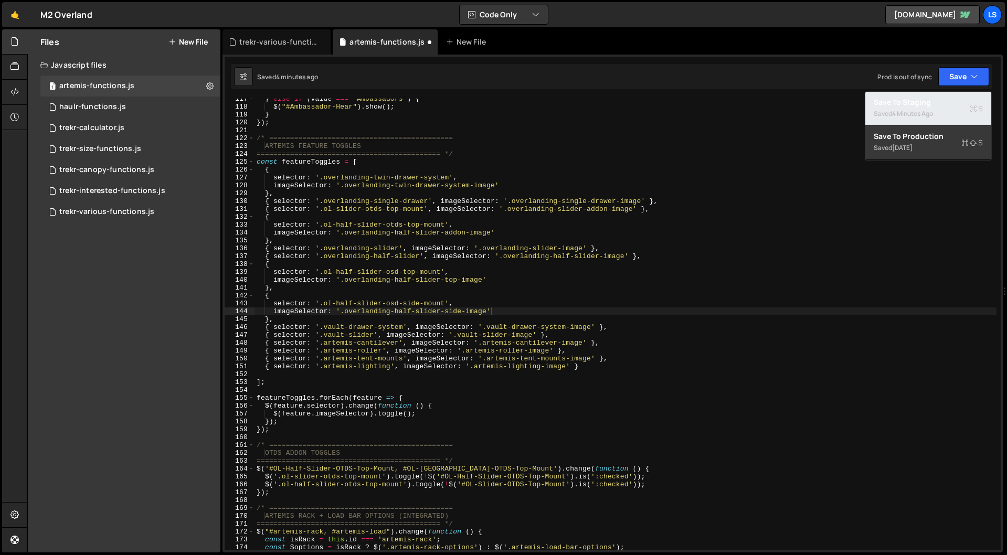
click at [921, 108] on div "Saved 4 minutes ago" at bounding box center [927, 114] width 109 height 13
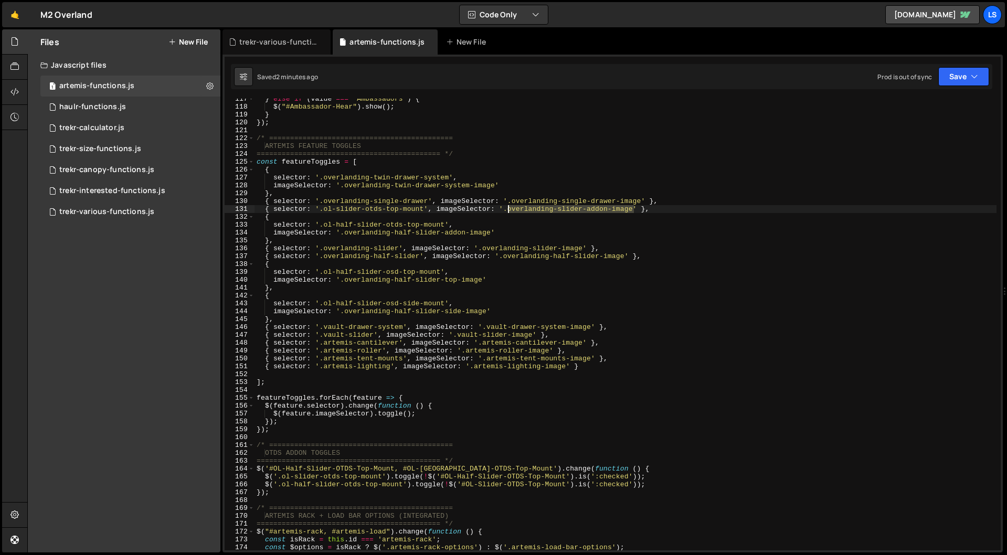
drag, startPoint x: 635, startPoint y: 211, endPoint x: 508, endPoint y: 211, distance: 126.9
click at [508, 211] on div "} else if ( value === 'Ambassadors' ) { $ ( "#Ambassador-Hear" ) . show ( ) ; }…" at bounding box center [625, 328] width 742 height 467
paste textarea "l-slider-otds-top-mount"
drag, startPoint x: 491, startPoint y: 233, endPoint x: 343, endPoint y: 231, distance: 148.0
click at [343, 231] on div "} else if ( value === 'Ambassadors' ) { $ ( "#Ambassador-Hear" ) . show ( ) ; }…" at bounding box center [625, 328] width 742 height 467
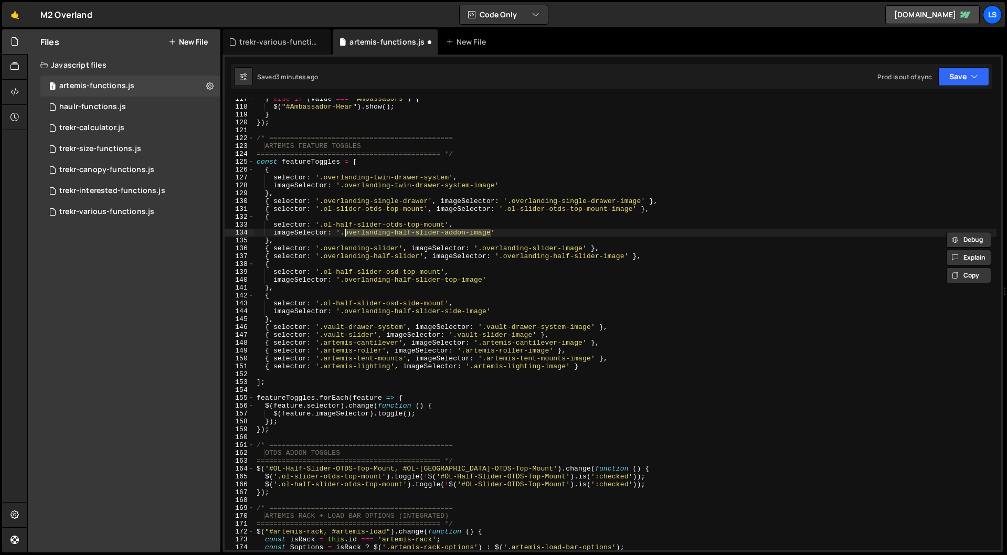
paste textarea "l-half-slider-otds-top-mount"
click at [955, 76] on button "Save" at bounding box center [963, 76] width 51 height 19
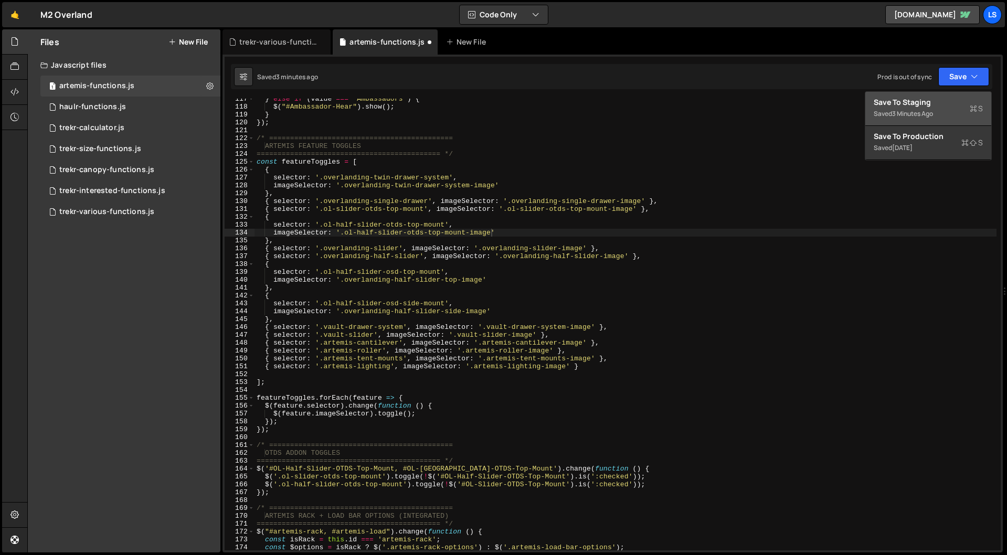
click at [919, 106] on div "Save to Staging S" at bounding box center [927, 102] width 109 height 10
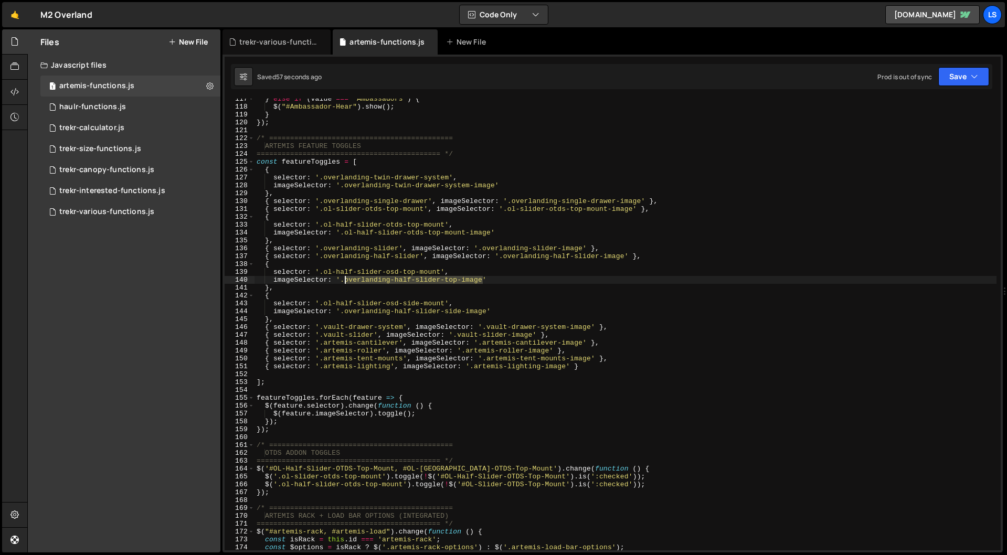
drag, startPoint x: 484, startPoint y: 281, endPoint x: 344, endPoint y: 282, distance: 140.1
click at [344, 282] on div "} else if ( value === 'Ambassadors' ) { $ ( "#Ambassador-Hear" ) . show ( ) ; }…" at bounding box center [625, 328] width 742 height 467
paste textarea "l-half-slider-osd-top-mount"
drag, startPoint x: 486, startPoint y: 311, endPoint x: 345, endPoint y: 314, distance: 141.1
click at [345, 314] on div "} else if ( value === 'Ambassadors' ) { $ ( "#Ambassador-Hear" ) . show ( ) ; }…" at bounding box center [625, 328] width 742 height 467
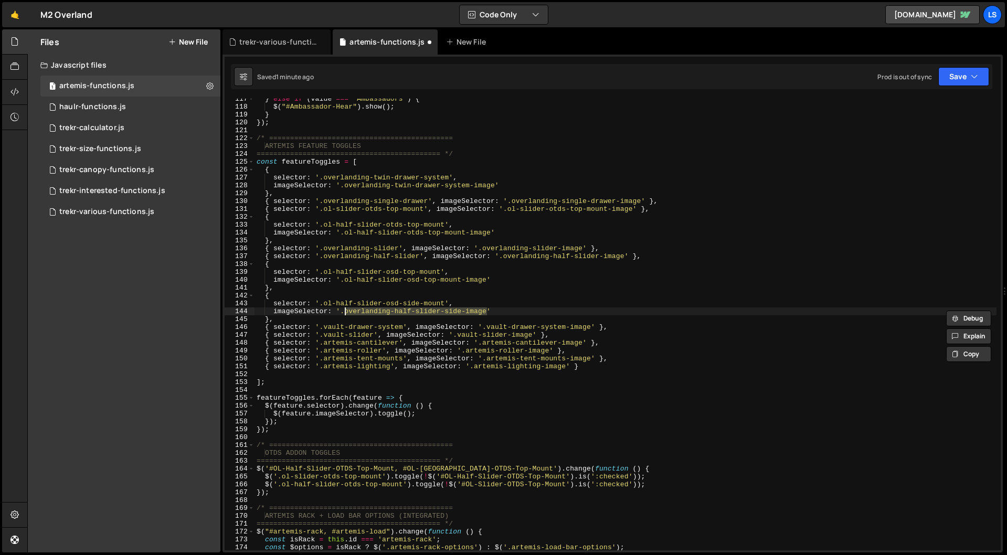
paste textarea "l-half-slider-osd-side-mount"
click at [962, 76] on button "Save" at bounding box center [963, 76] width 51 height 19
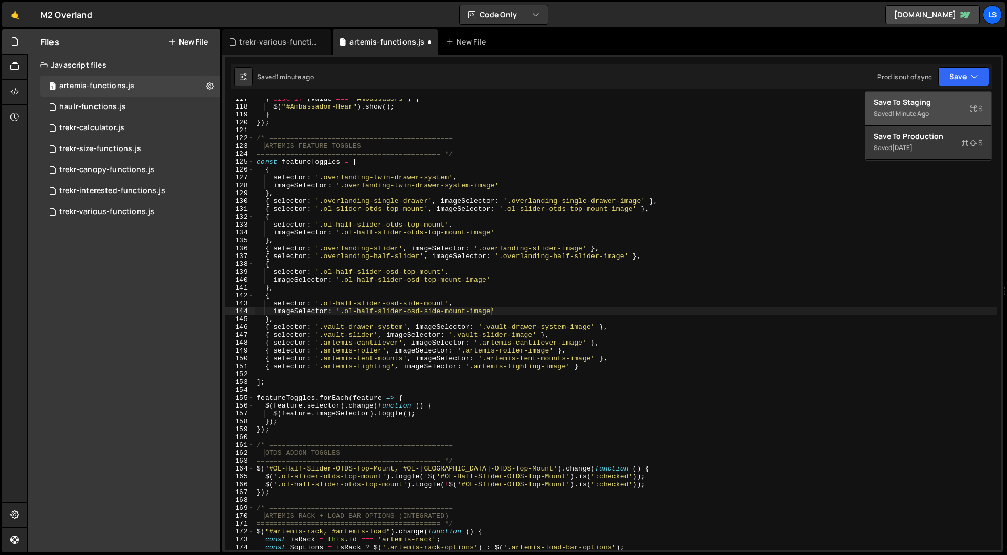
click at [907, 103] on div "Save to Staging S" at bounding box center [927, 102] width 109 height 10
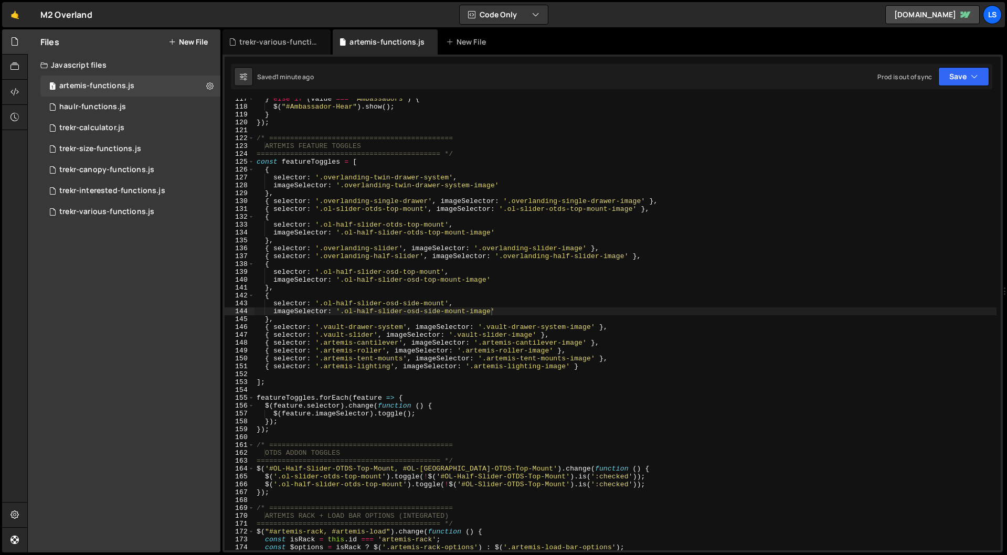
click at [454, 253] on div "} else if ( value === 'Ambassadors' ) { $ ( "#Ambassador-Hear" ) . show ( ) ; }…" at bounding box center [625, 328] width 742 height 467
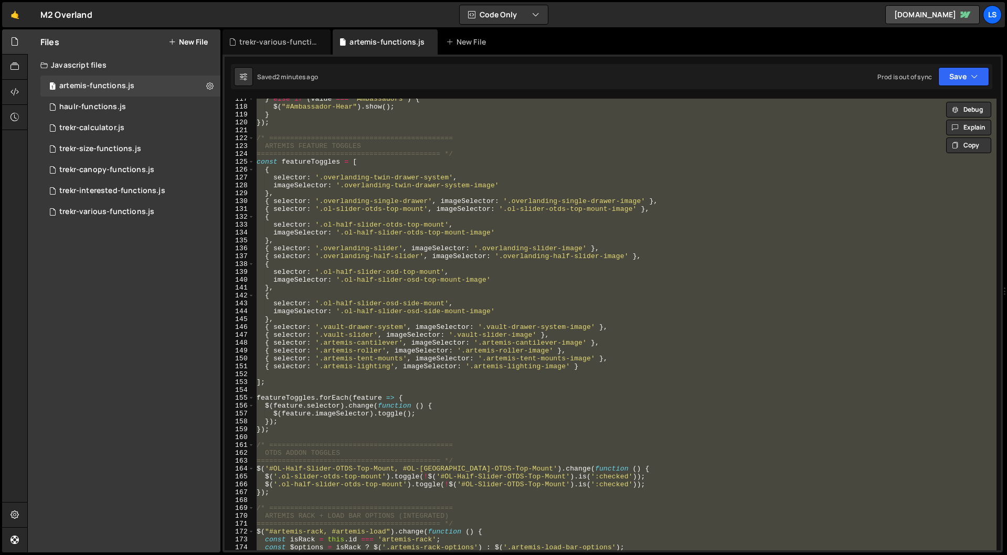
click at [627, 365] on div "} else if ( value === 'Ambassadors' ) { $ ( "#Ambassador-Hear" ) . show ( ) ; }…" at bounding box center [625, 325] width 742 height 452
type textarea "{ selector: '.artemis-lighting', imageSelector: '.artemis-lighting-image' }"
